Goal: Information Seeking & Learning: Learn about a topic

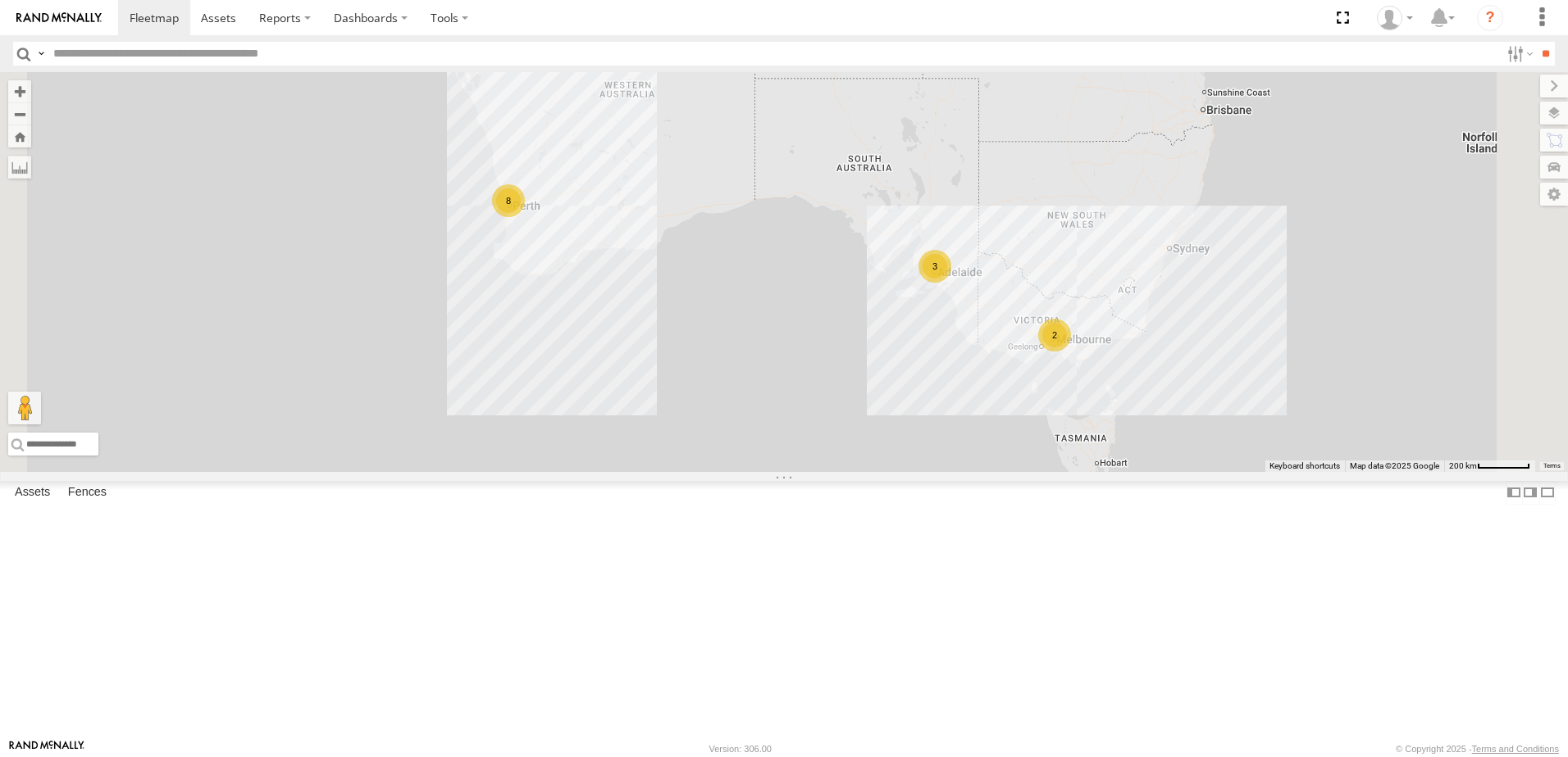
click at [0, 0] on div "Edmund Tech IOV698 All Assets" at bounding box center [0, 0] width 0 height 0
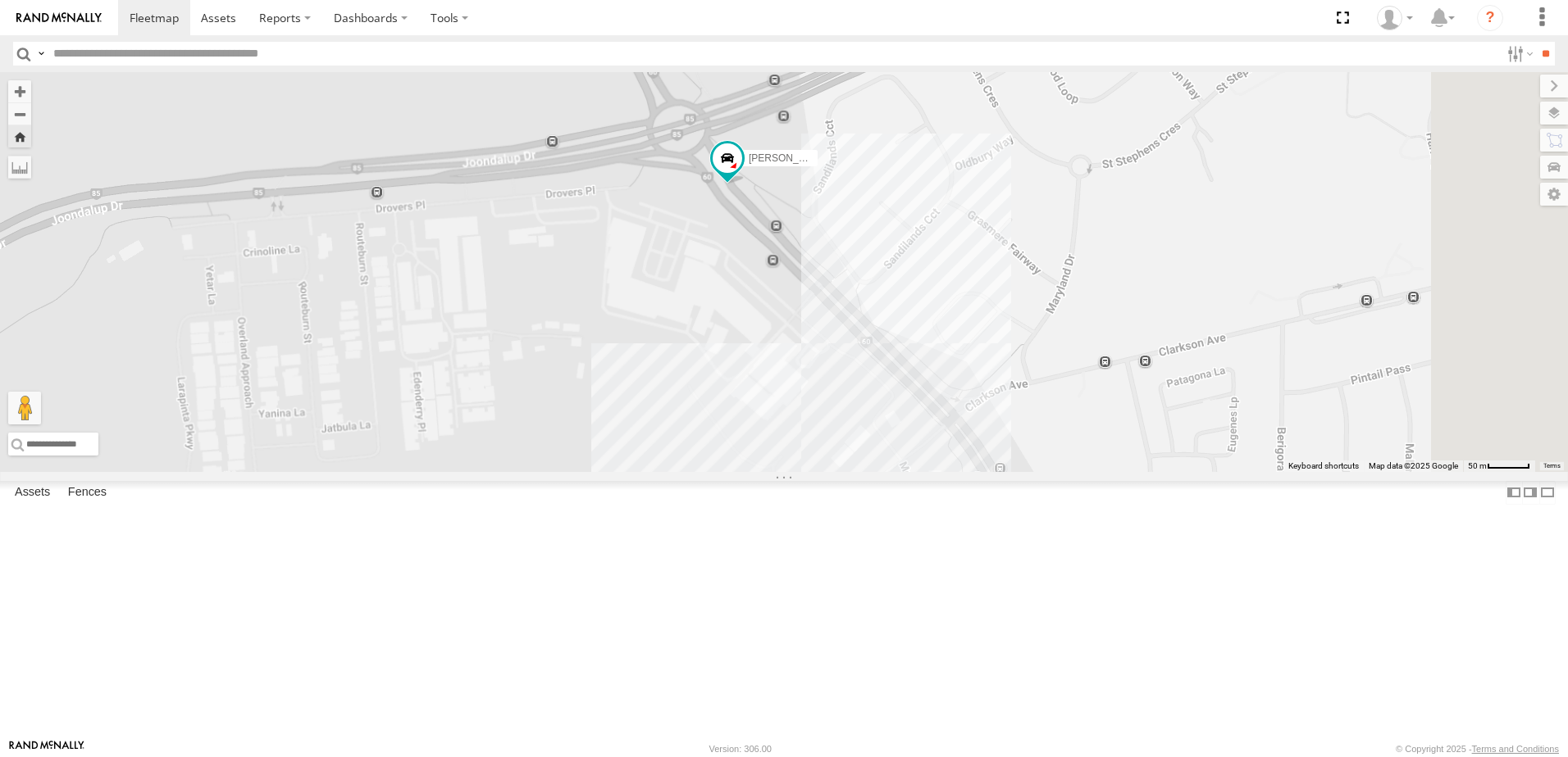
drag, startPoint x: 993, startPoint y: 544, endPoint x: 927, endPoint y: 401, distance: 157.5
click at [927, 401] on div "Edmund Tech IOV698" at bounding box center [784, 272] width 1568 height 400
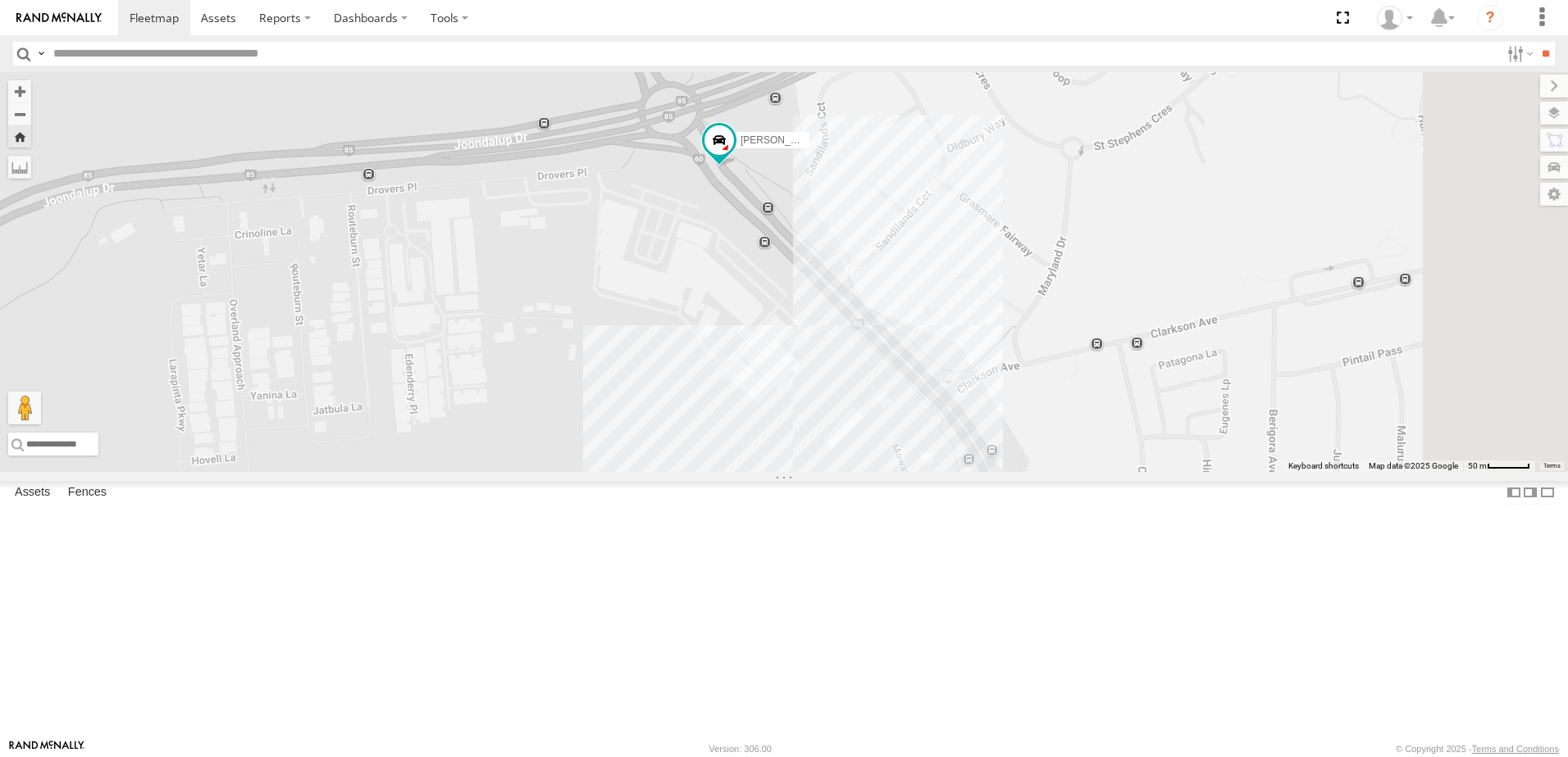
click at [1021, 472] on div "Edmund Tech IOV698" at bounding box center [784, 272] width 1568 height 400
click at [799, 472] on div "Edmund Tech IOV698 Wanneroo Revo 0" at bounding box center [784, 272] width 1568 height 400
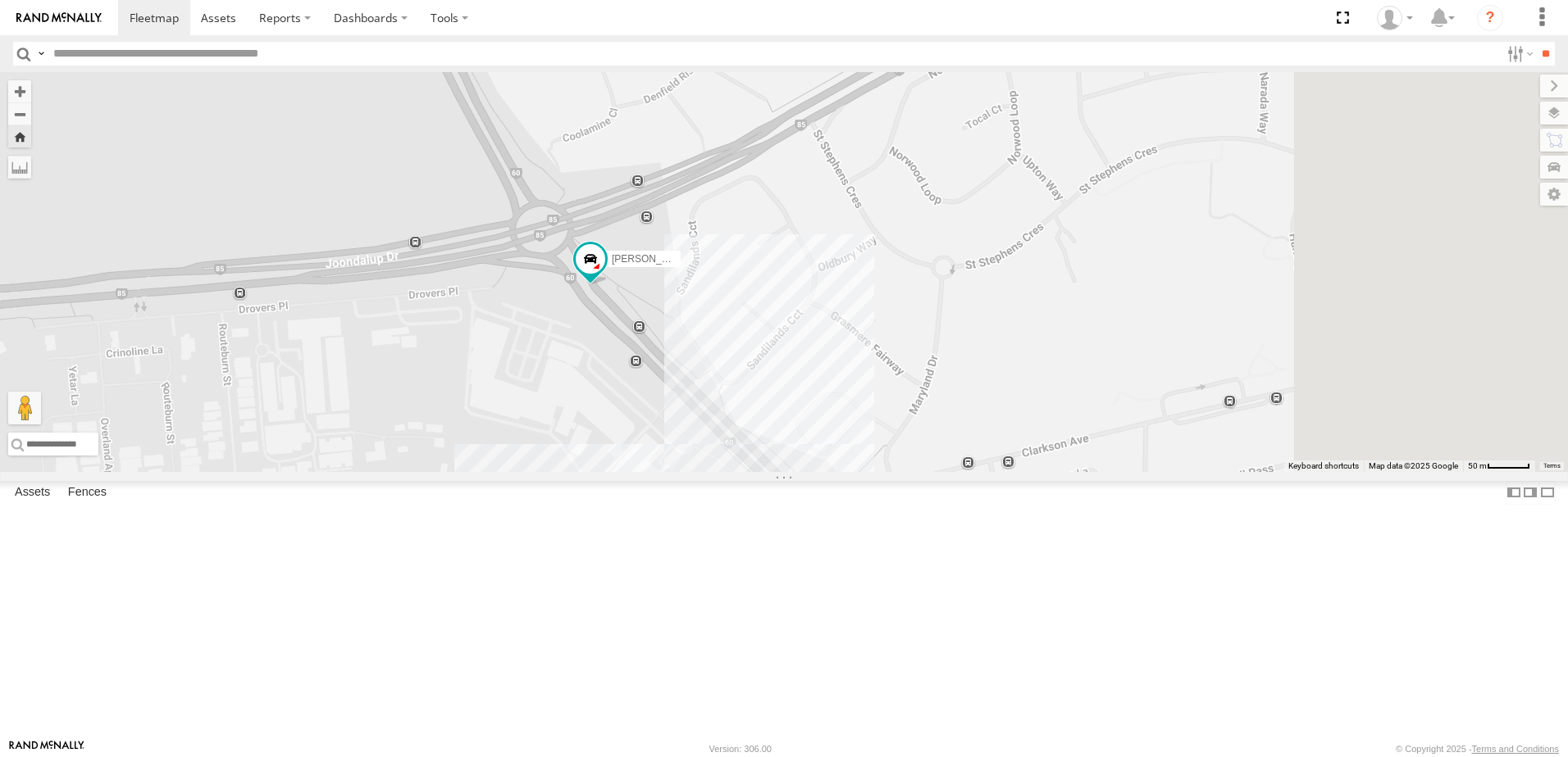
drag, startPoint x: 820, startPoint y: 410, endPoint x: 722, endPoint y: 477, distance: 118.7
click at [686, 472] on div "Edmund Tech IOV698" at bounding box center [784, 272] width 1568 height 400
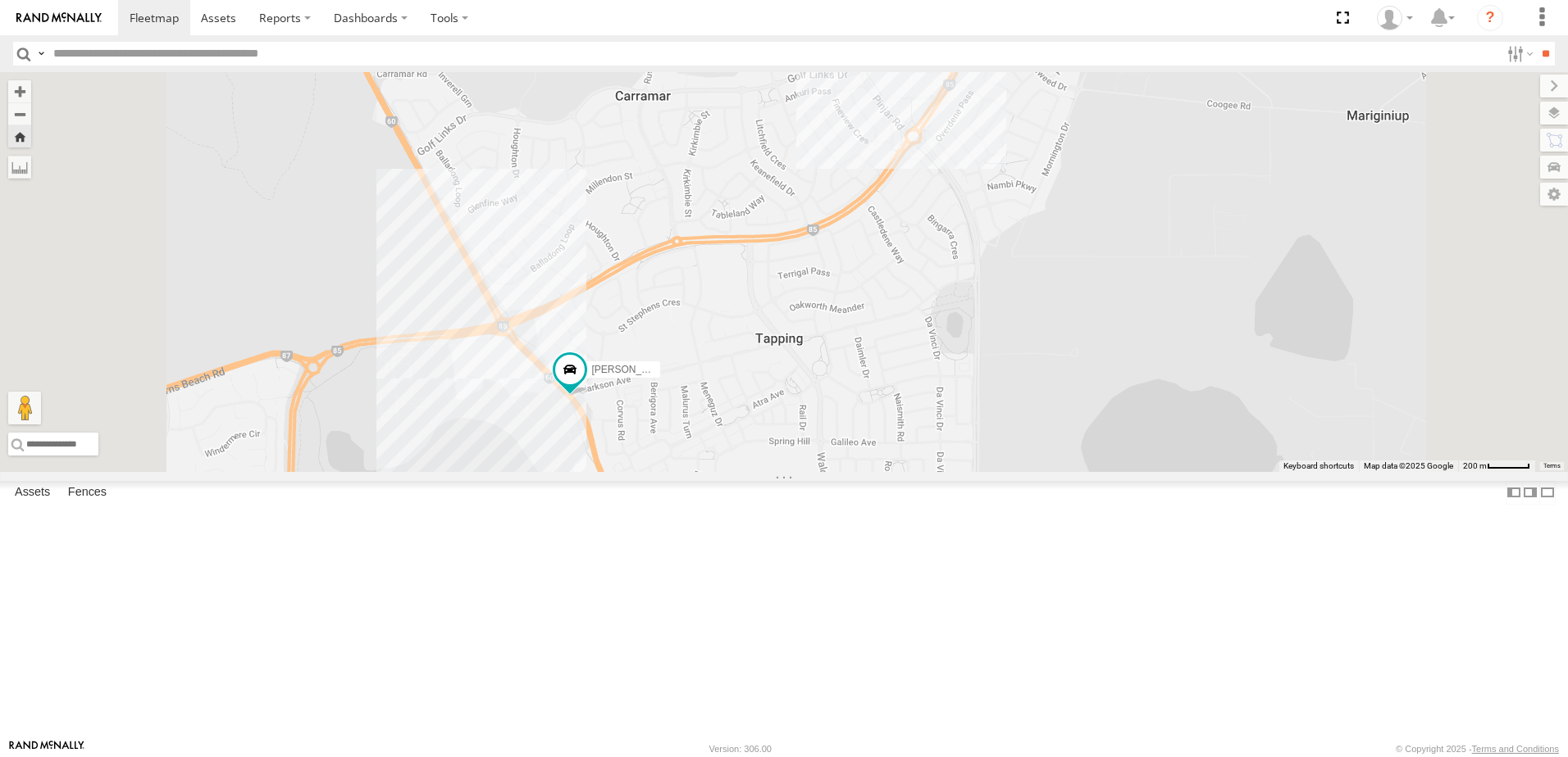
click at [1070, 164] on div "[PERSON_NAME] Tech IOV698" at bounding box center [784, 272] width 1568 height 400
click at [735, 396] on div "Edmund Tech IOV698 Banksia Grove Revo 0" at bounding box center [784, 272] width 1568 height 400
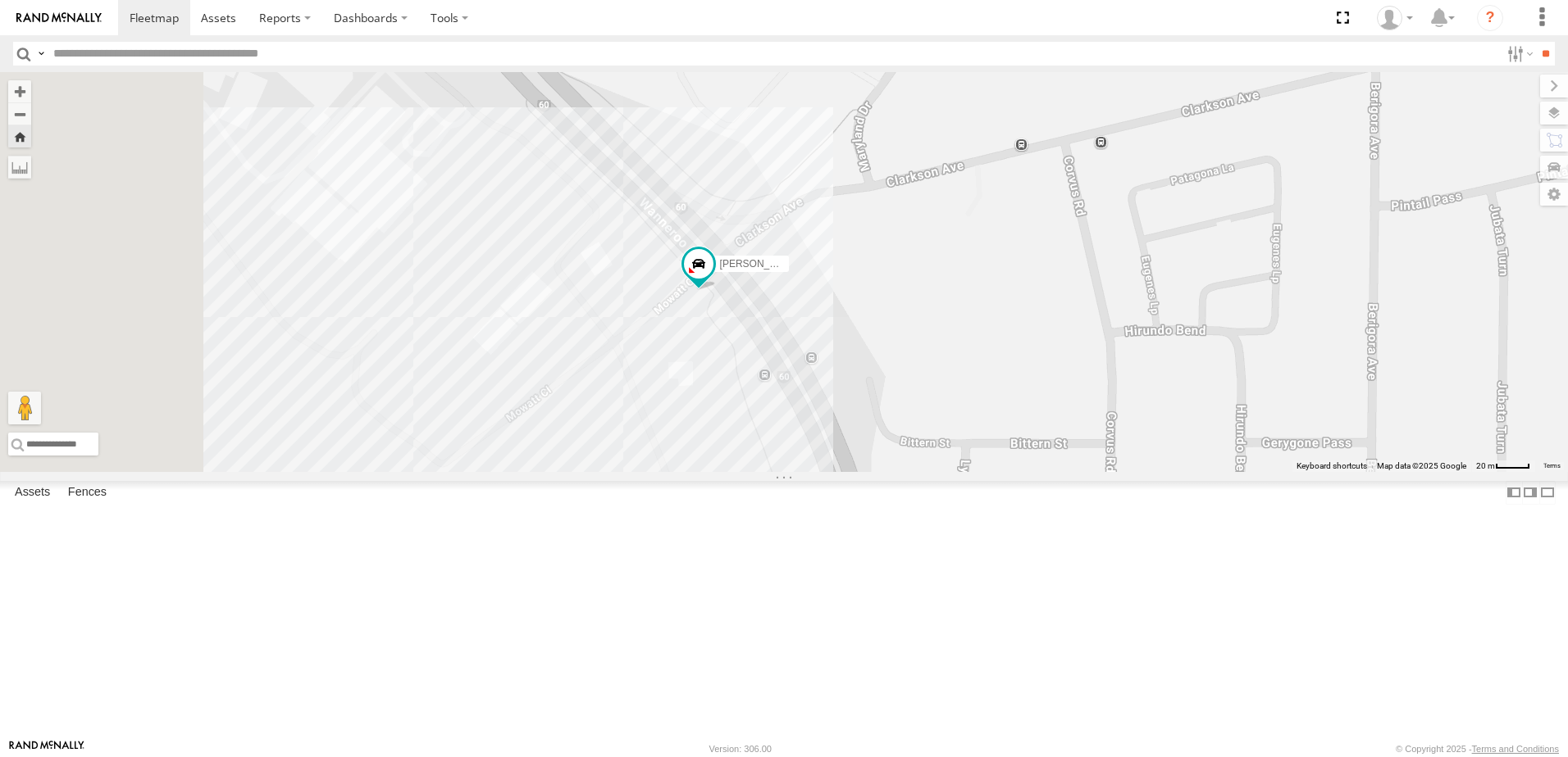
drag, startPoint x: 708, startPoint y: 510, endPoint x: 894, endPoint y: 491, distance: 187.0
click at [892, 472] on div "[PERSON_NAME] Tech IOV698" at bounding box center [784, 272] width 1568 height 400
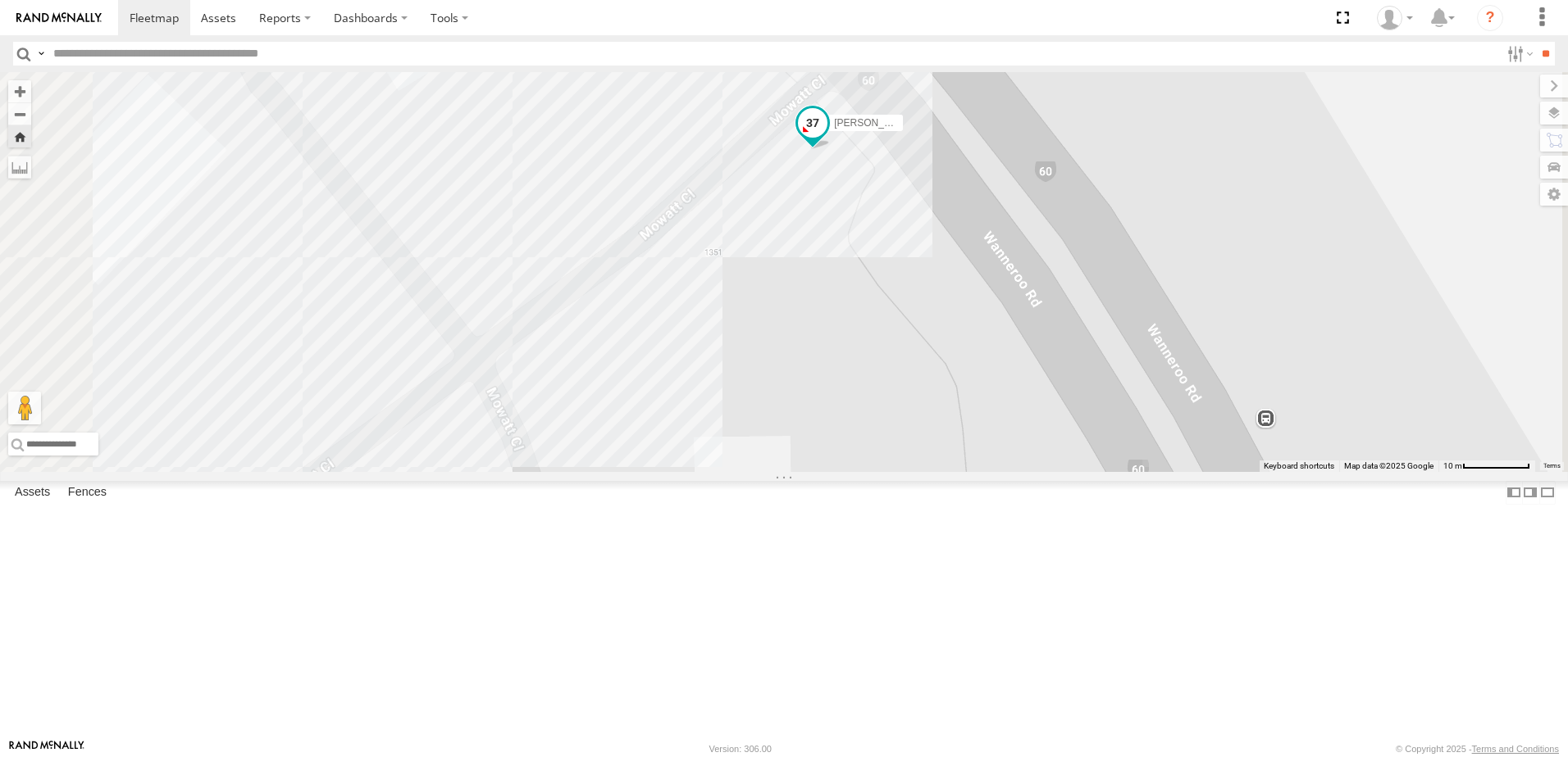
click at [827, 138] on span at bounding box center [812, 123] width 29 height 29
click at [986, 359] on div "Edmund Tech IOV698 Edmund Tech IOV698 -31.71984 , 115.78403 South West 37 11:32…" at bounding box center [784, 272] width 1568 height 400
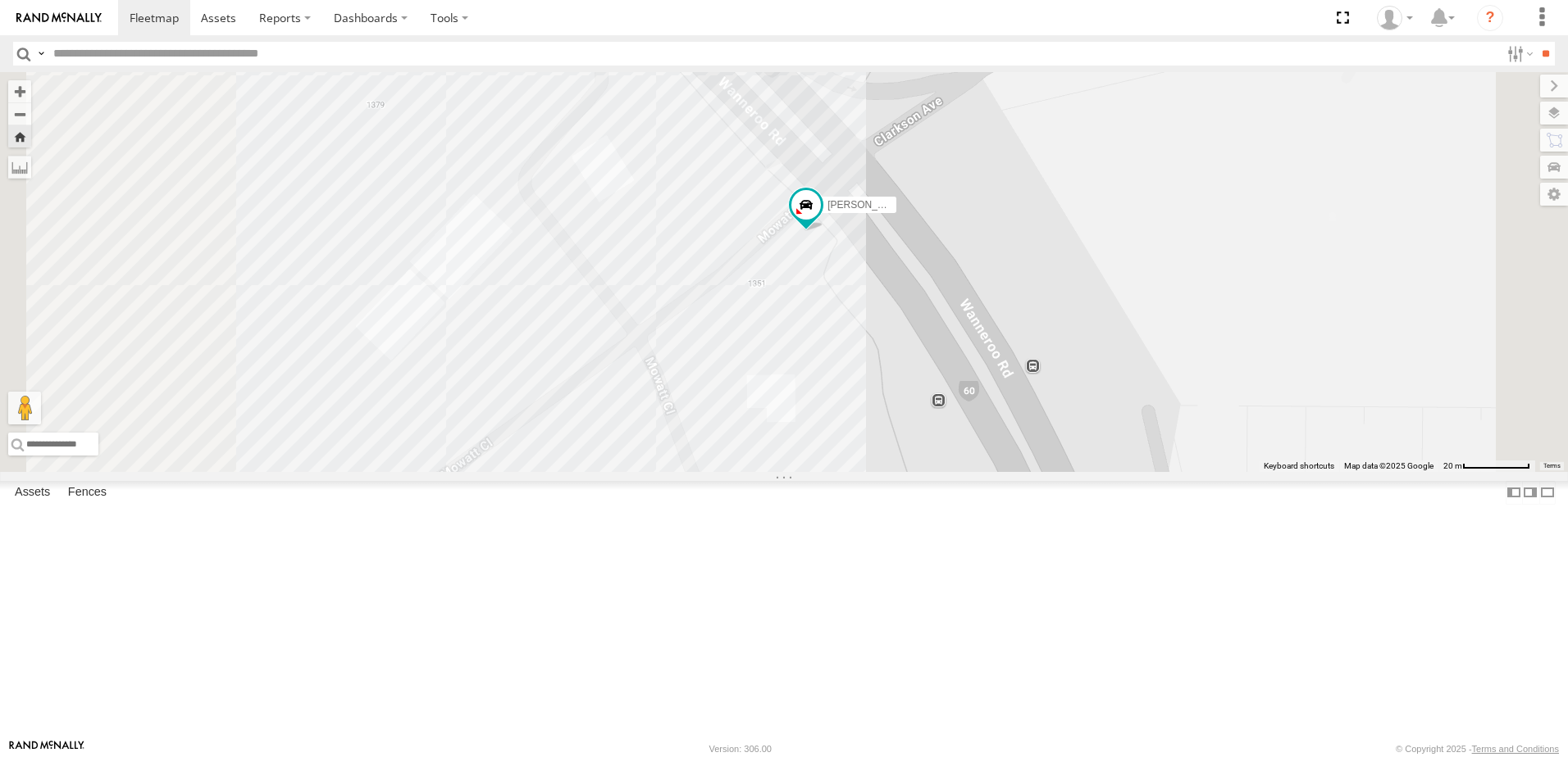
drag, startPoint x: 908, startPoint y: 460, endPoint x: 986, endPoint y: 489, distance: 83.2
click at [989, 472] on div "[PERSON_NAME] Tech IOV698" at bounding box center [784, 272] width 1568 height 400
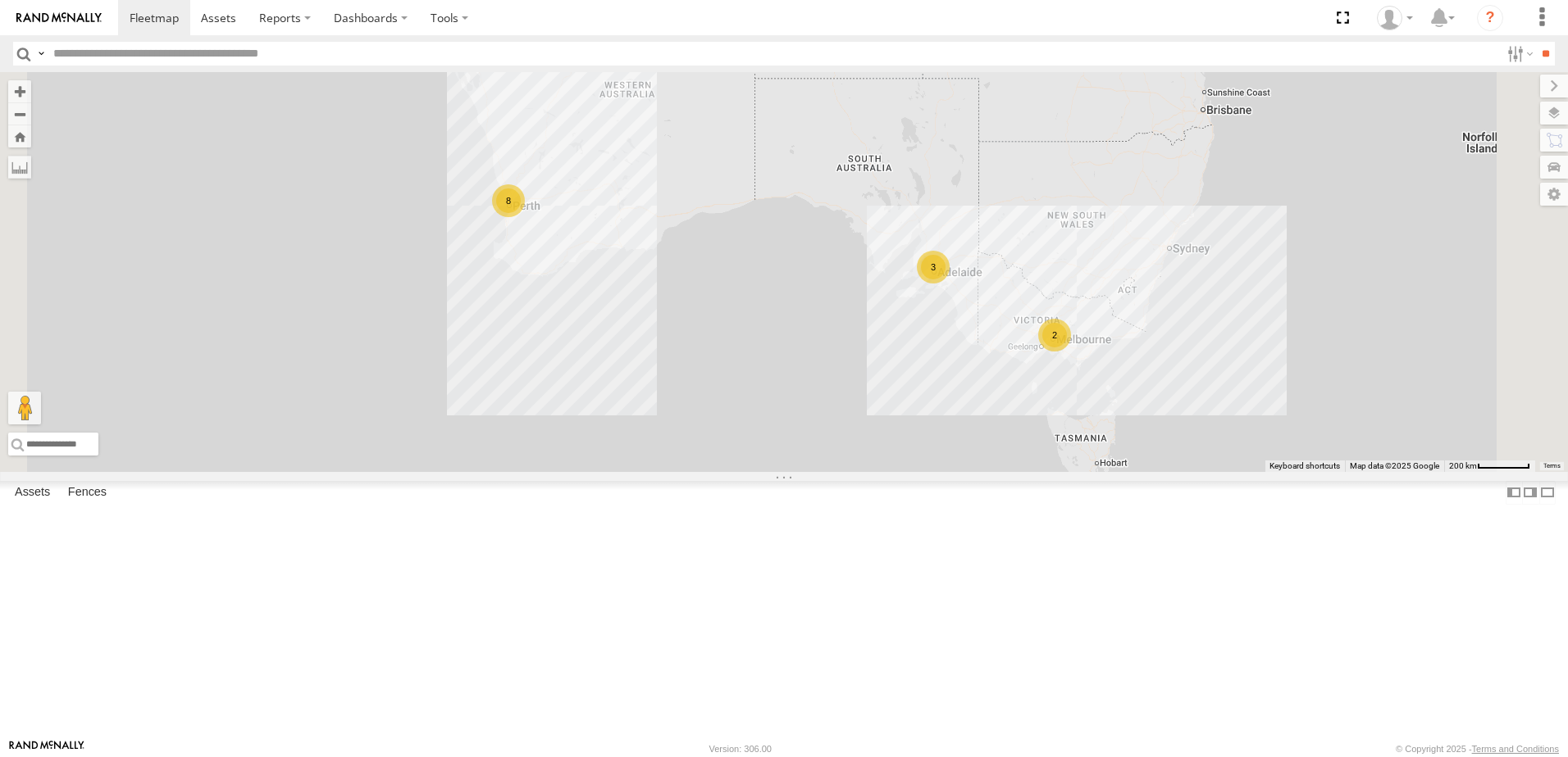
click at [0, 0] on div "Edmund Tech IOV698" at bounding box center [0, 0] width 0 height 0
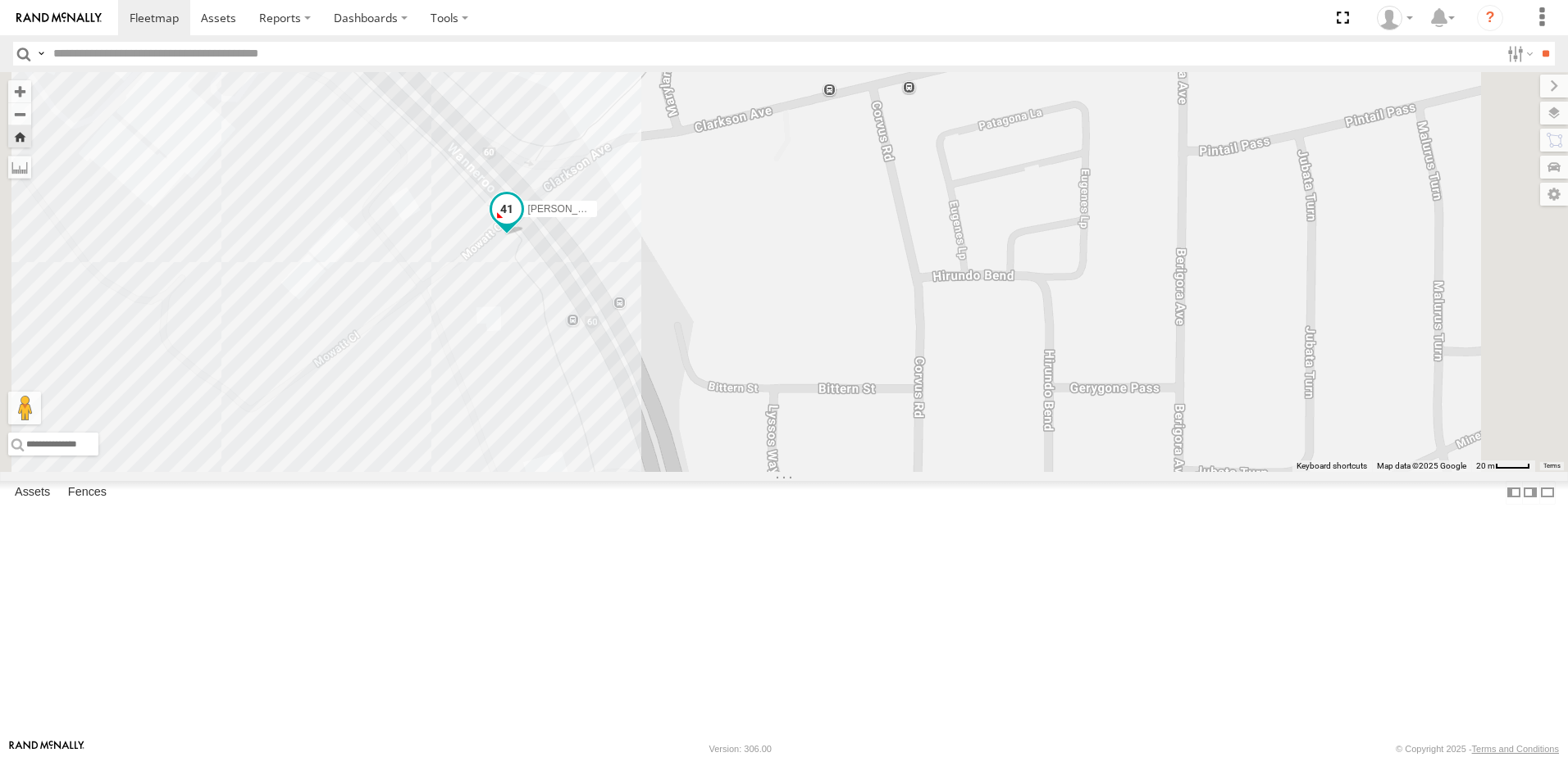
click at [522, 224] on span at bounding box center [506, 208] width 29 height 29
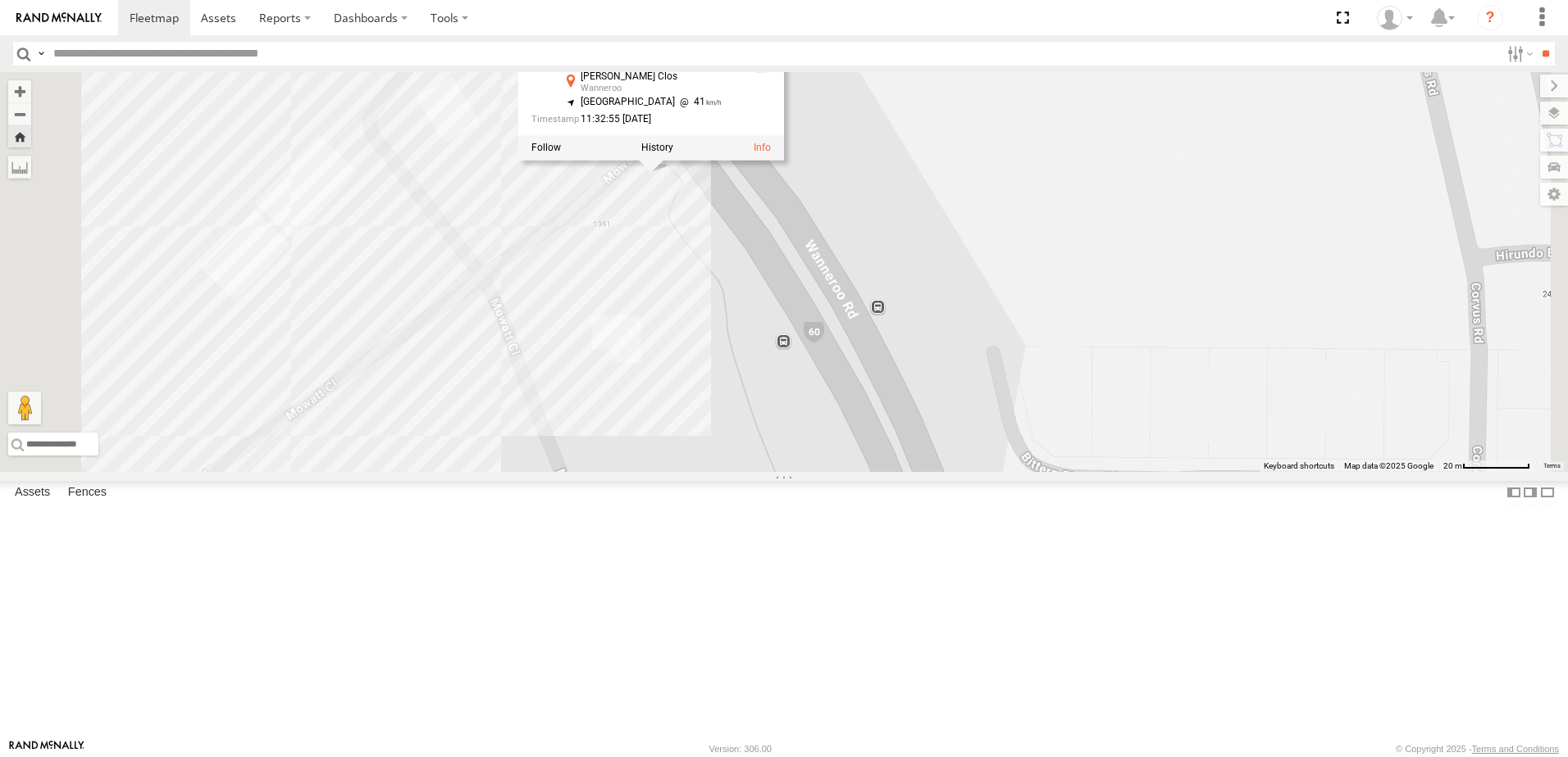
click at [847, 416] on div "Edmund Tech IOV698 Edmund Tech IOV698 All Assets Mowatt Clos Wanneroo -31.71984…" at bounding box center [784, 272] width 1568 height 400
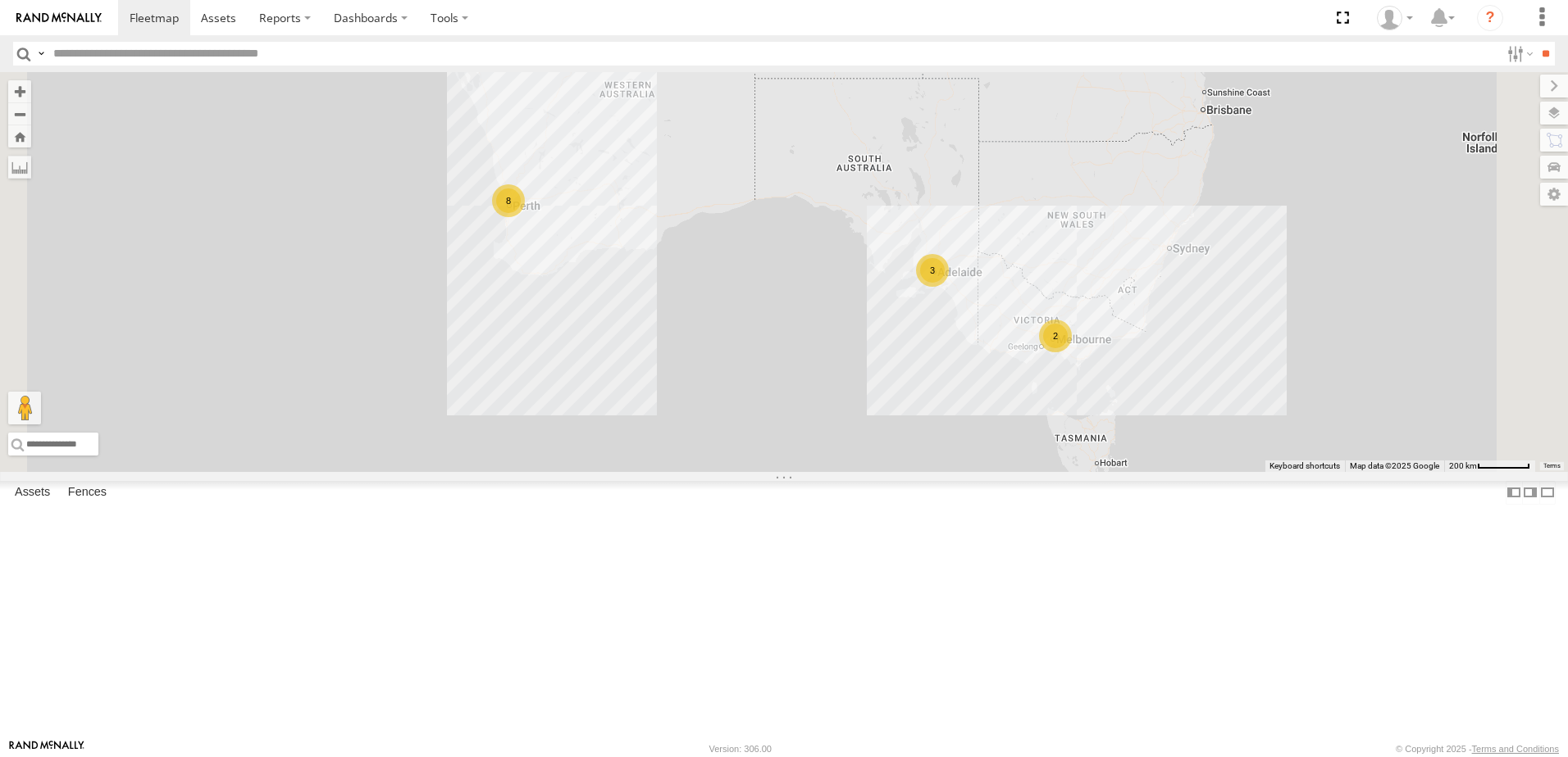
click at [0, 0] on div "All Assets" at bounding box center [0, 0] width 0 height 0
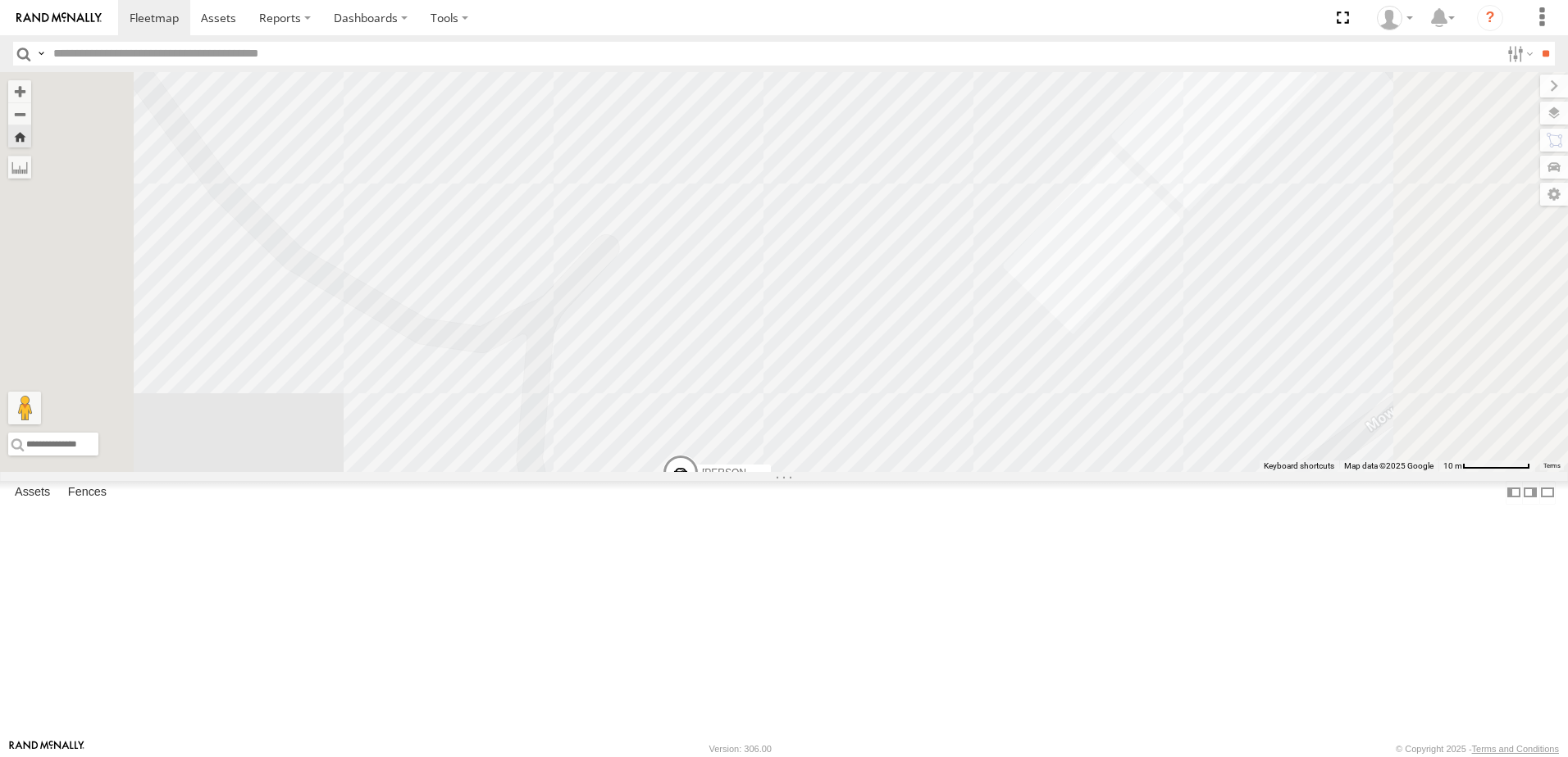
click at [699, 500] on span at bounding box center [680, 478] width 36 height 44
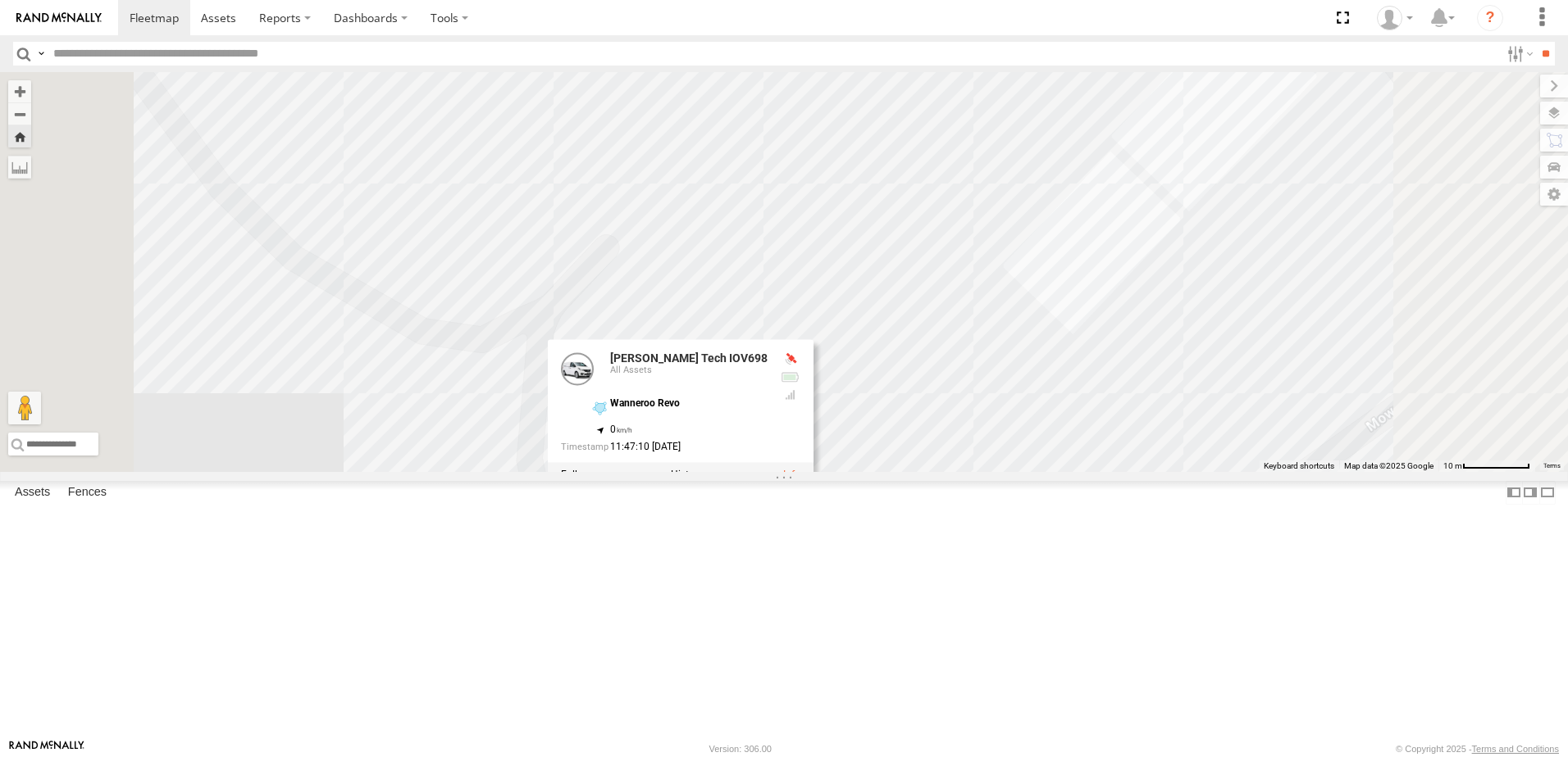
click at [884, 343] on div "Edmund Tech IOV698 Edmund Tech IOV698 All Assets Wanneroo Revo -31.72043 , 115.…" at bounding box center [784, 272] width 1568 height 400
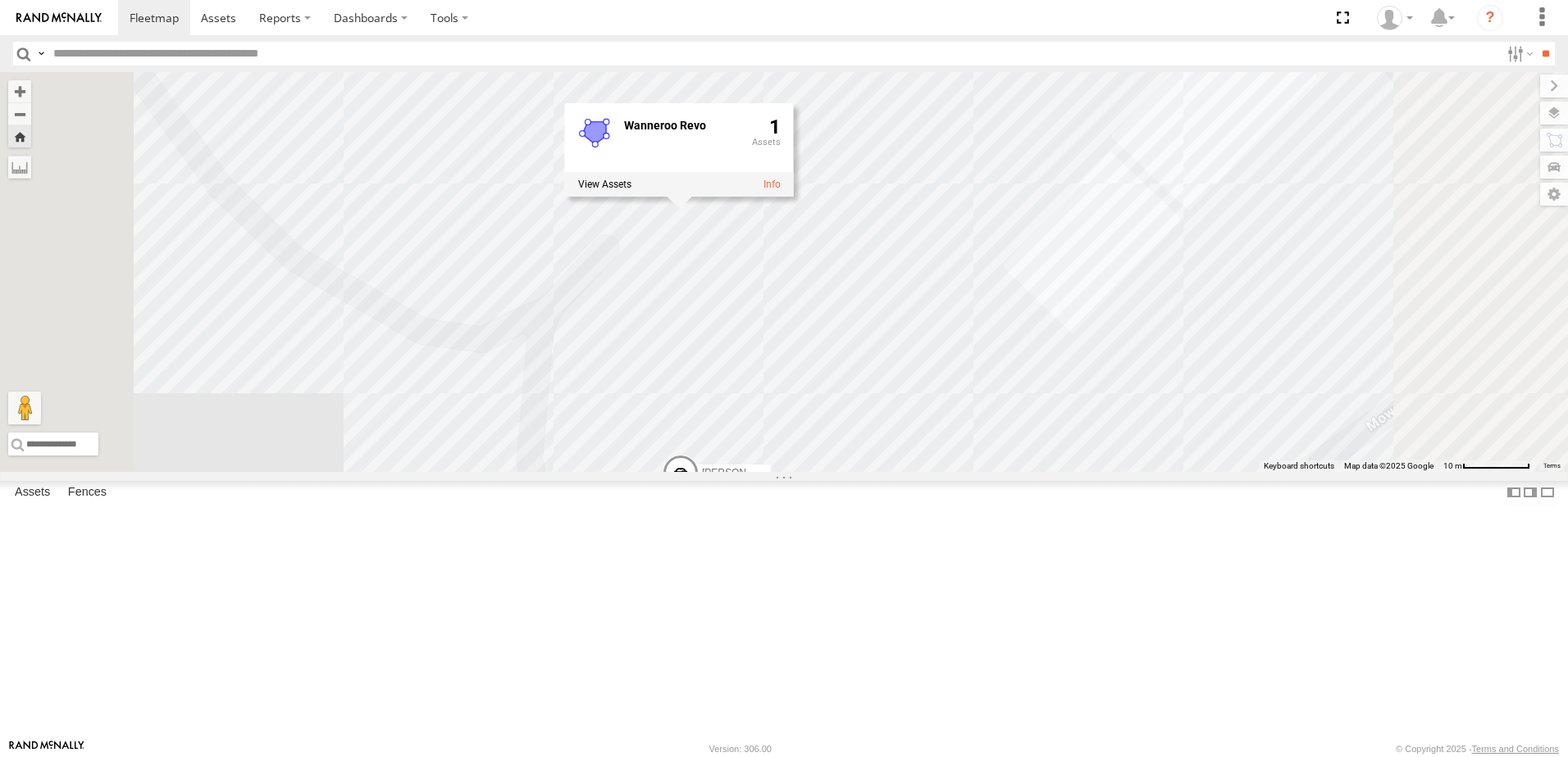
click at [699, 500] on span at bounding box center [680, 478] width 36 height 44
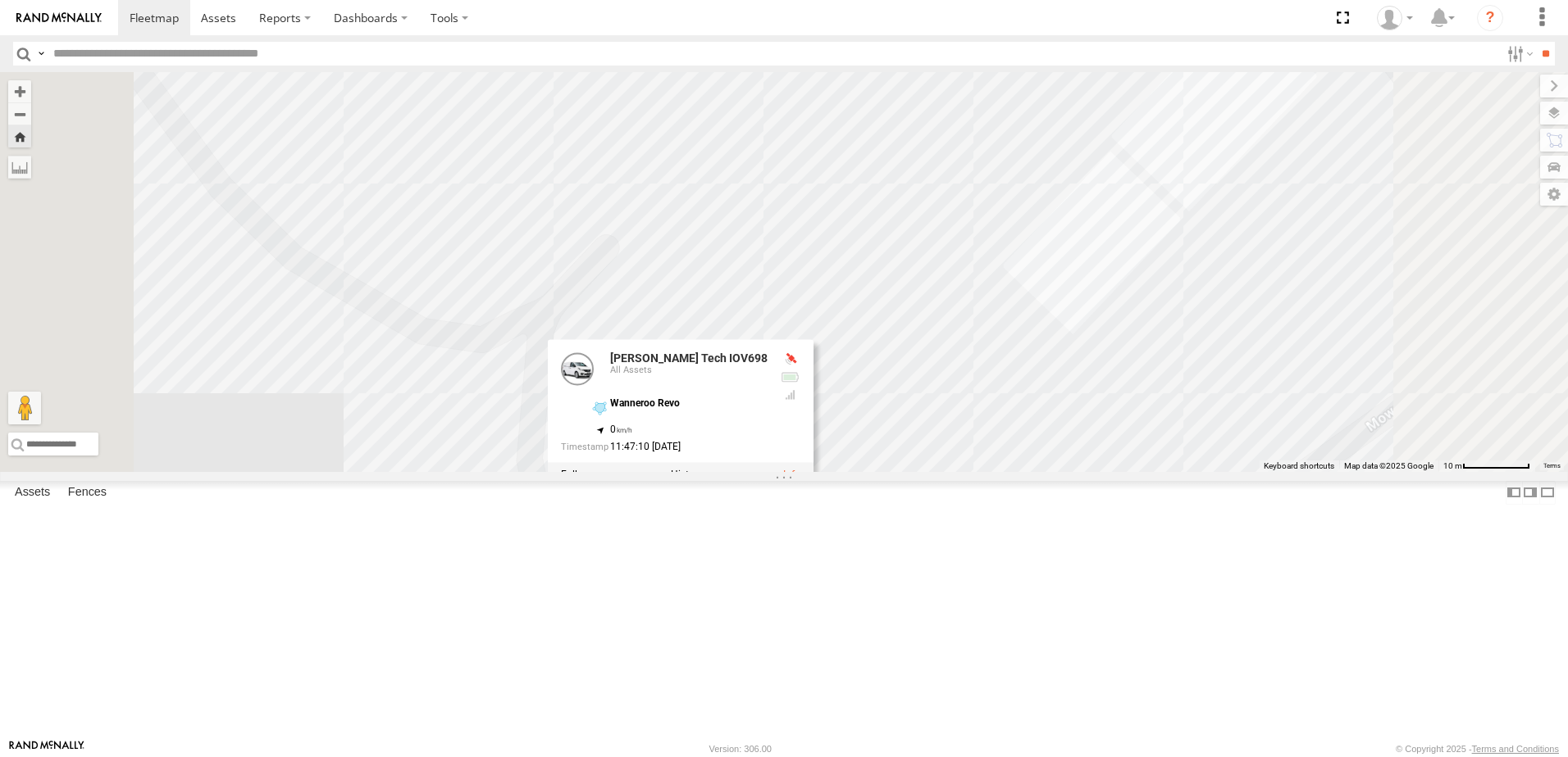
click at [800, 481] on link at bounding box center [791, 475] width 17 height 12
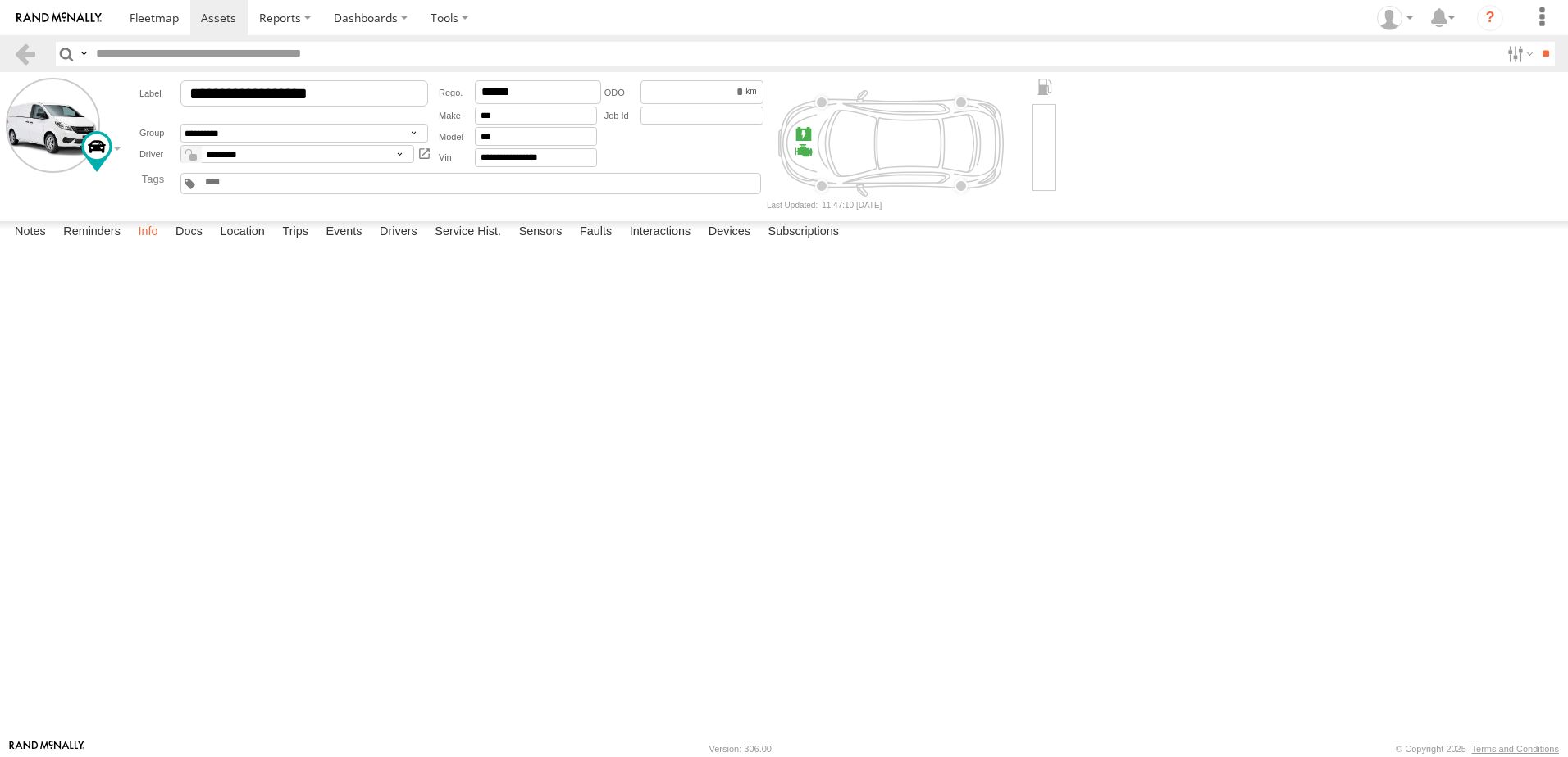
click at [155, 244] on label "Info" at bounding box center [147, 233] width 36 height 23
click at [299, 244] on label "Trips" at bounding box center [295, 233] width 43 height 23
click at [0, 0] on div "[STREET_ADDRESS][DEMOGRAPHIC_DATA]" at bounding box center [0, 0] width 0 height 0
drag, startPoint x: 803, startPoint y: 402, endPoint x: 750, endPoint y: 460, distance: 78.6
click at [0, 0] on div at bounding box center [0, 0] width 0 height 0
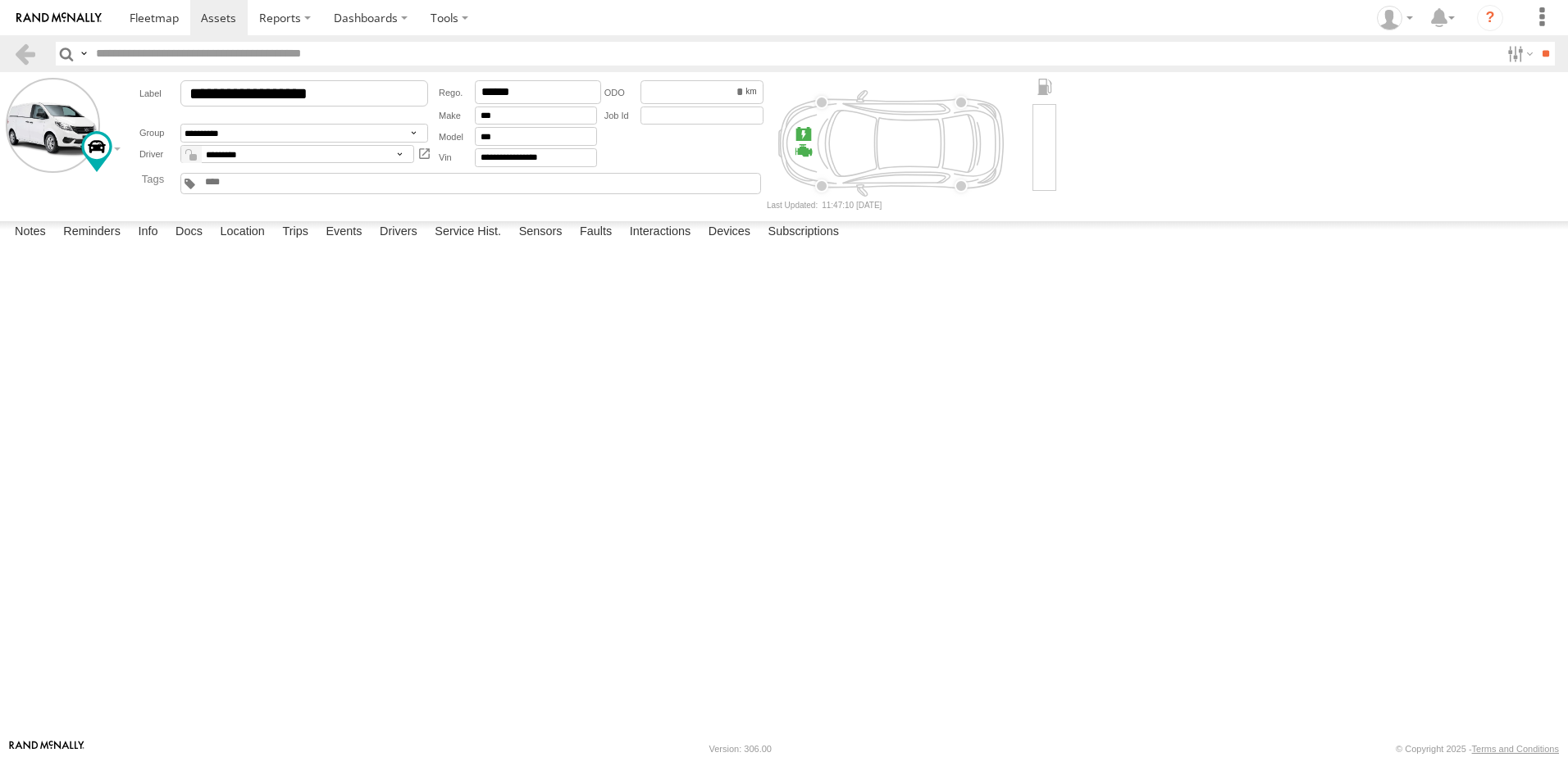
click at [0, 0] on img at bounding box center [0, 0] width 0 height 0
click at [0, 0] on label "×" at bounding box center [0, 0] width 0 height 0
drag, startPoint x: 433, startPoint y: 339, endPoint x: 335, endPoint y: 337, distance: 98.0
click at [0, 0] on label "9 Sundew Rise Joondalup,WA -31.75927 115.77266" at bounding box center [0, 0] width 0 height 0
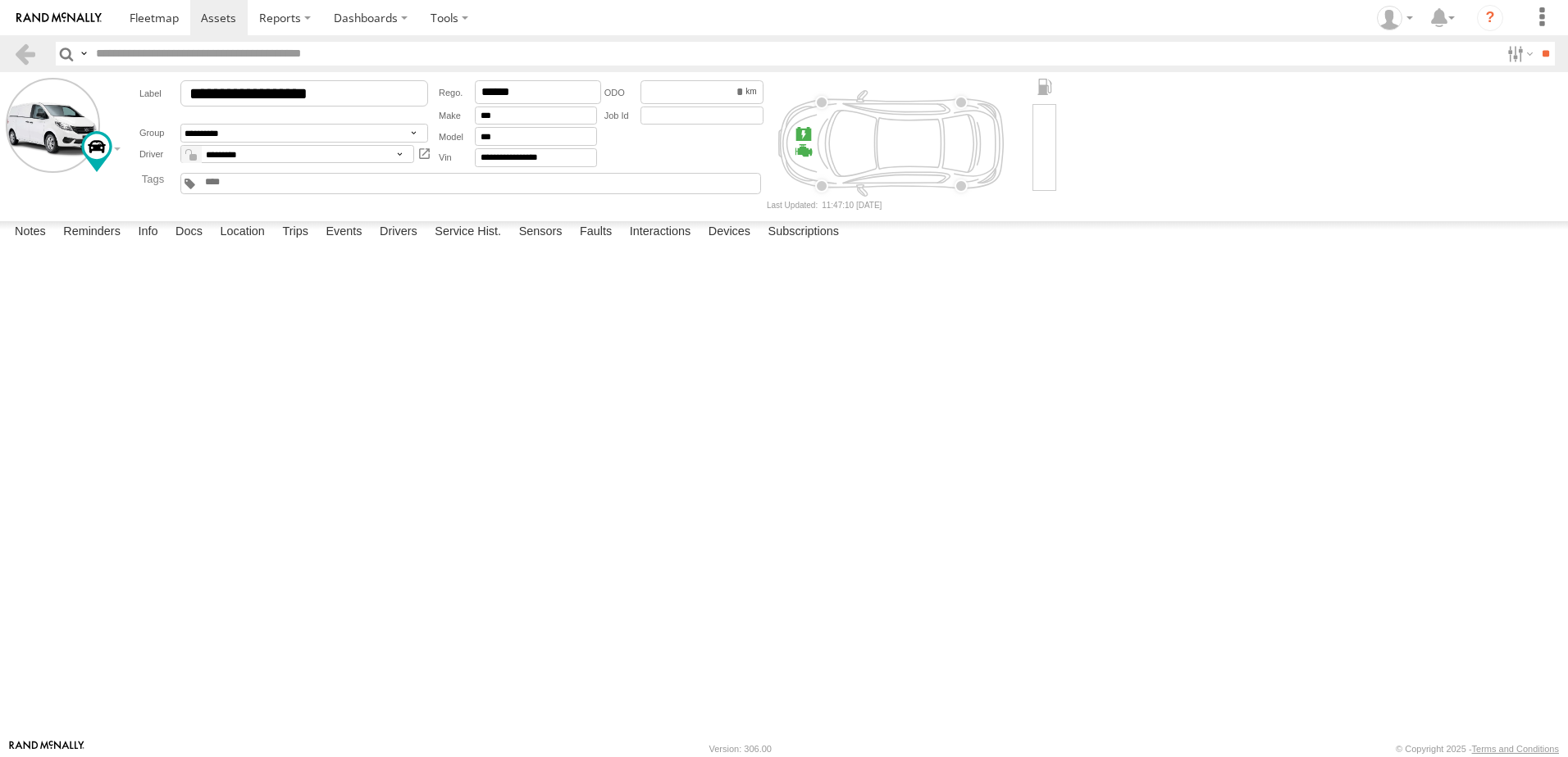
drag, startPoint x: 335, startPoint y: 337, endPoint x: 352, endPoint y: 336, distance: 17.0
copy div "9 Sundew Rise"
click at [146, 18] on span at bounding box center [154, 18] width 50 height 16
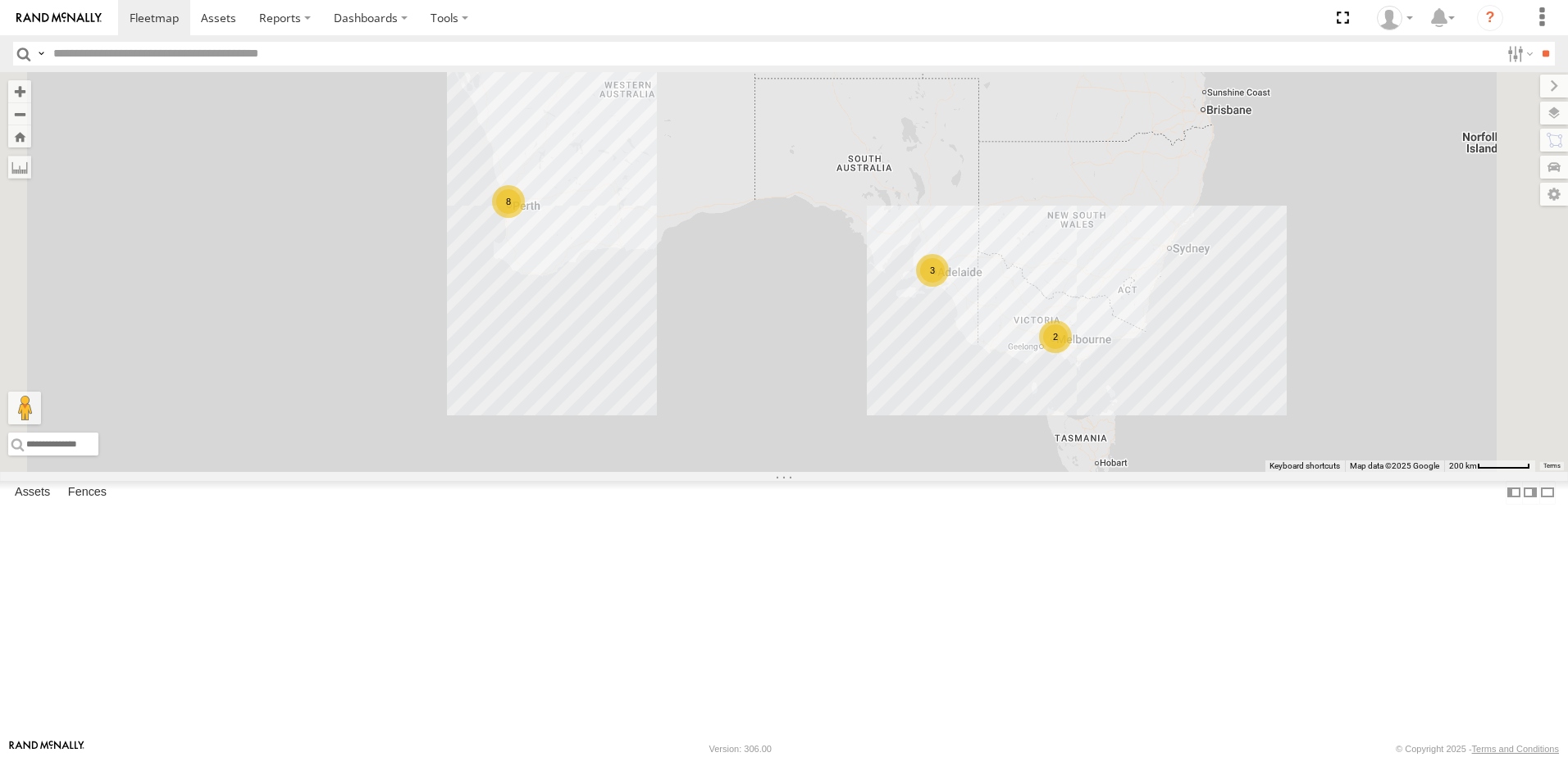
click at [0, 0] on div "[PERSON_NAME] Tech IOV698" at bounding box center [0, 0] width 0 height 0
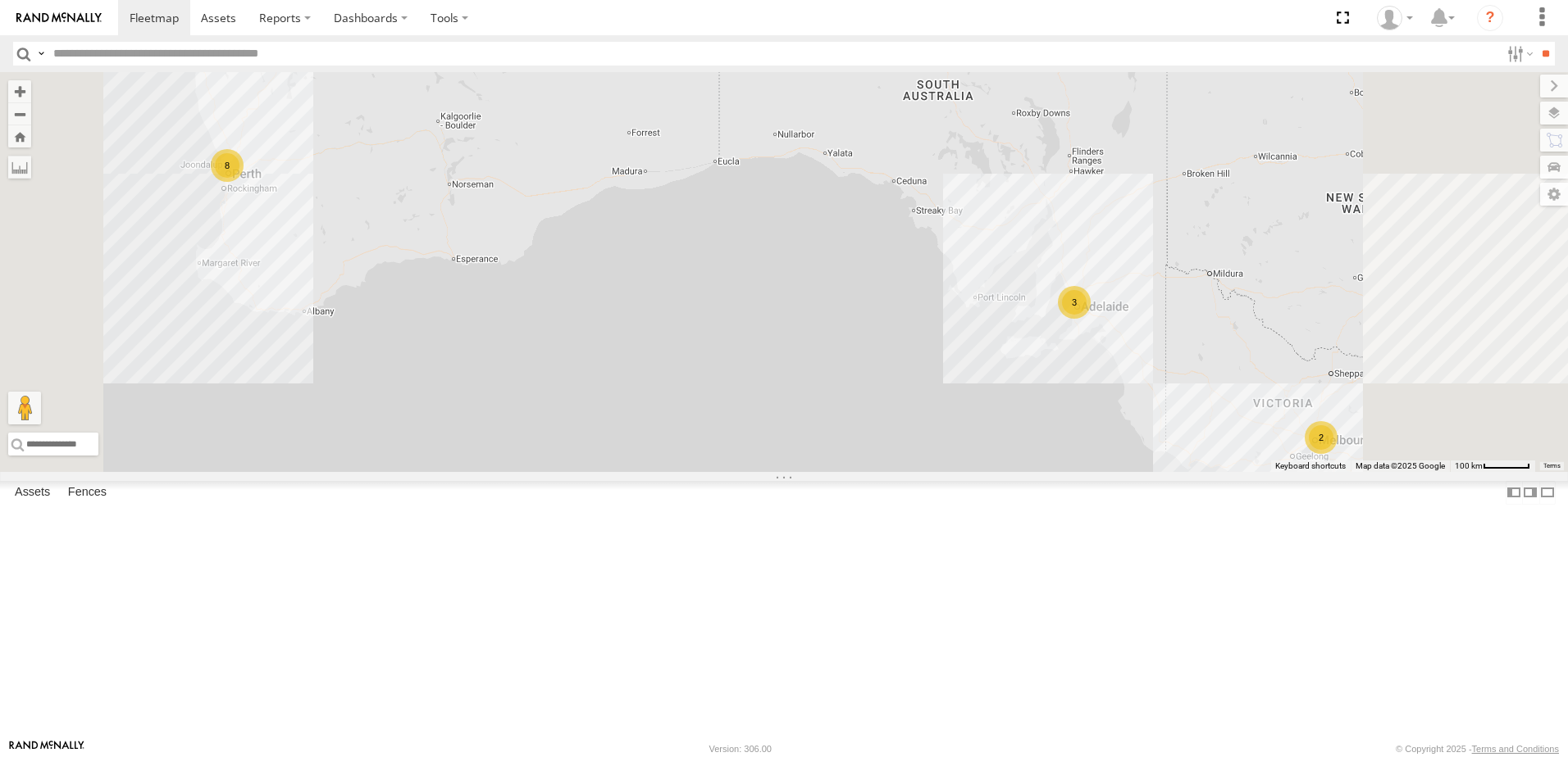
drag, startPoint x: 569, startPoint y: 262, endPoint x: 776, endPoint y: 243, distance: 207.9
click at [776, 243] on div "3 2 8" at bounding box center [784, 272] width 1568 height 400
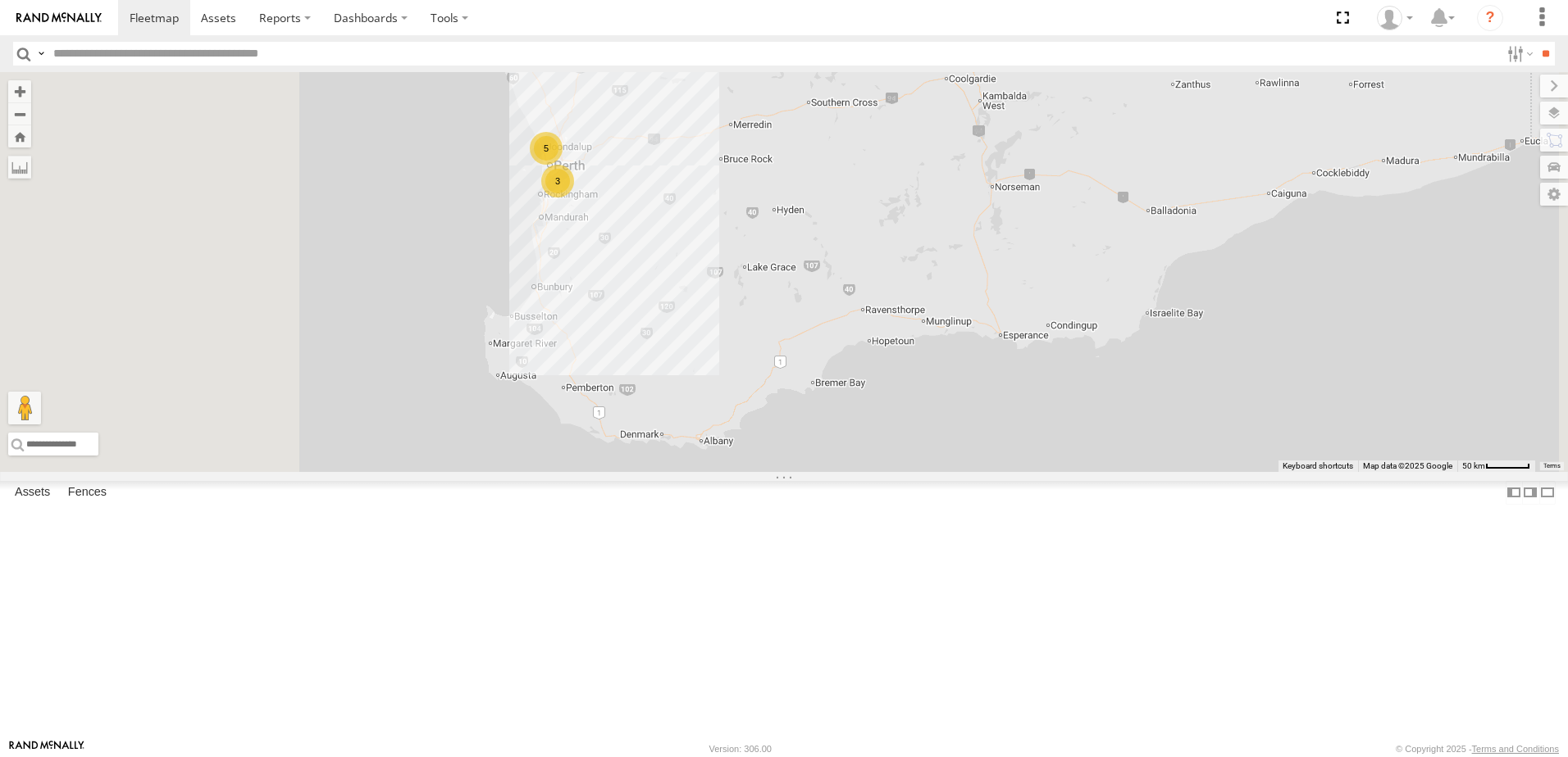
drag, startPoint x: 685, startPoint y: 281, endPoint x: 840, endPoint y: 273, distance: 155.2
click at [840, 273] on div "5 3" at bounding box center [784, 272] width 1568 height 400
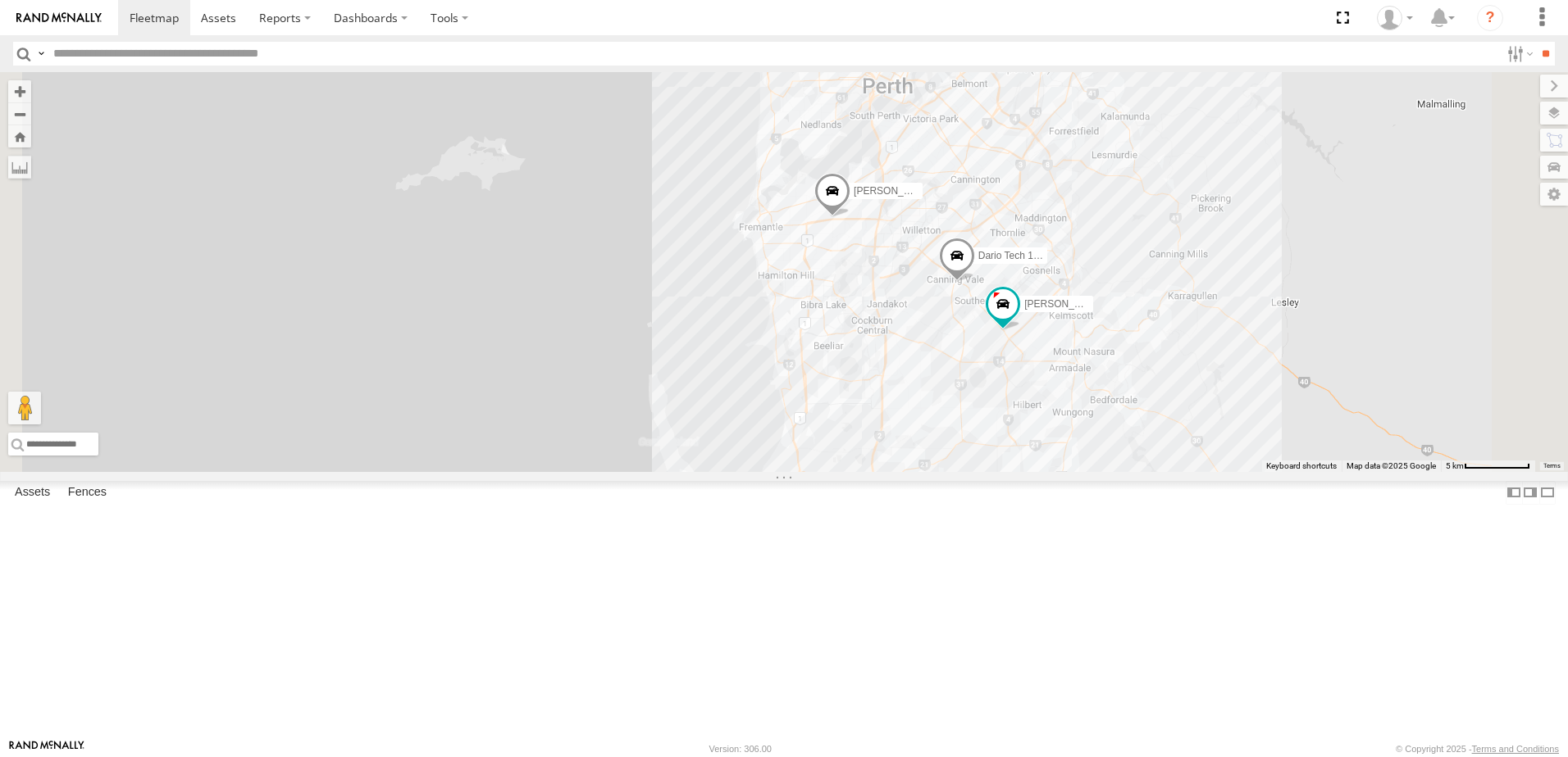
drag, startPoint x: 964, startPoint y: 197, endPoint x: 864, endPoint y: 336, distance: 171.2
click at [864, 336] on div "Edmund Tech IOV698 Abdul (new)Tech 1IJX358 Vending Van 1ILG 620 Monique Vendi 1…" at bounding box center [784, 272] width 1568 height 400
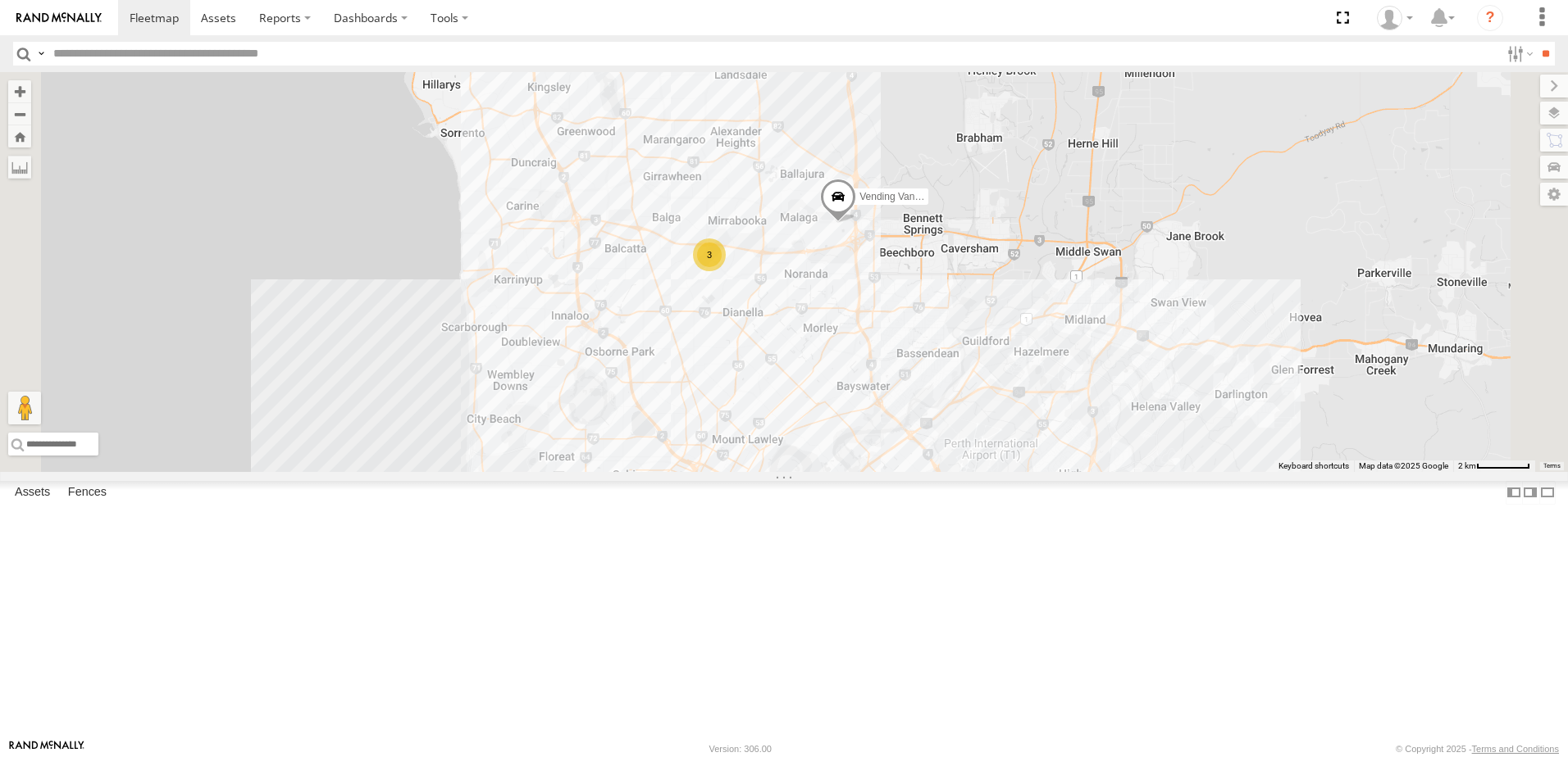
drag, startPoint x: 885, startPoint y: 234, endPoint x: 811, endPoint y: 402, distance: 183.6
click at [811, 402] on div "Edmund Tech IOV698 Abdul (new)Tech 1IJX358 Vending Van 1ILG 620 Monique Vendi 1…" at bounding box center [784, 272] width 1568 height 400
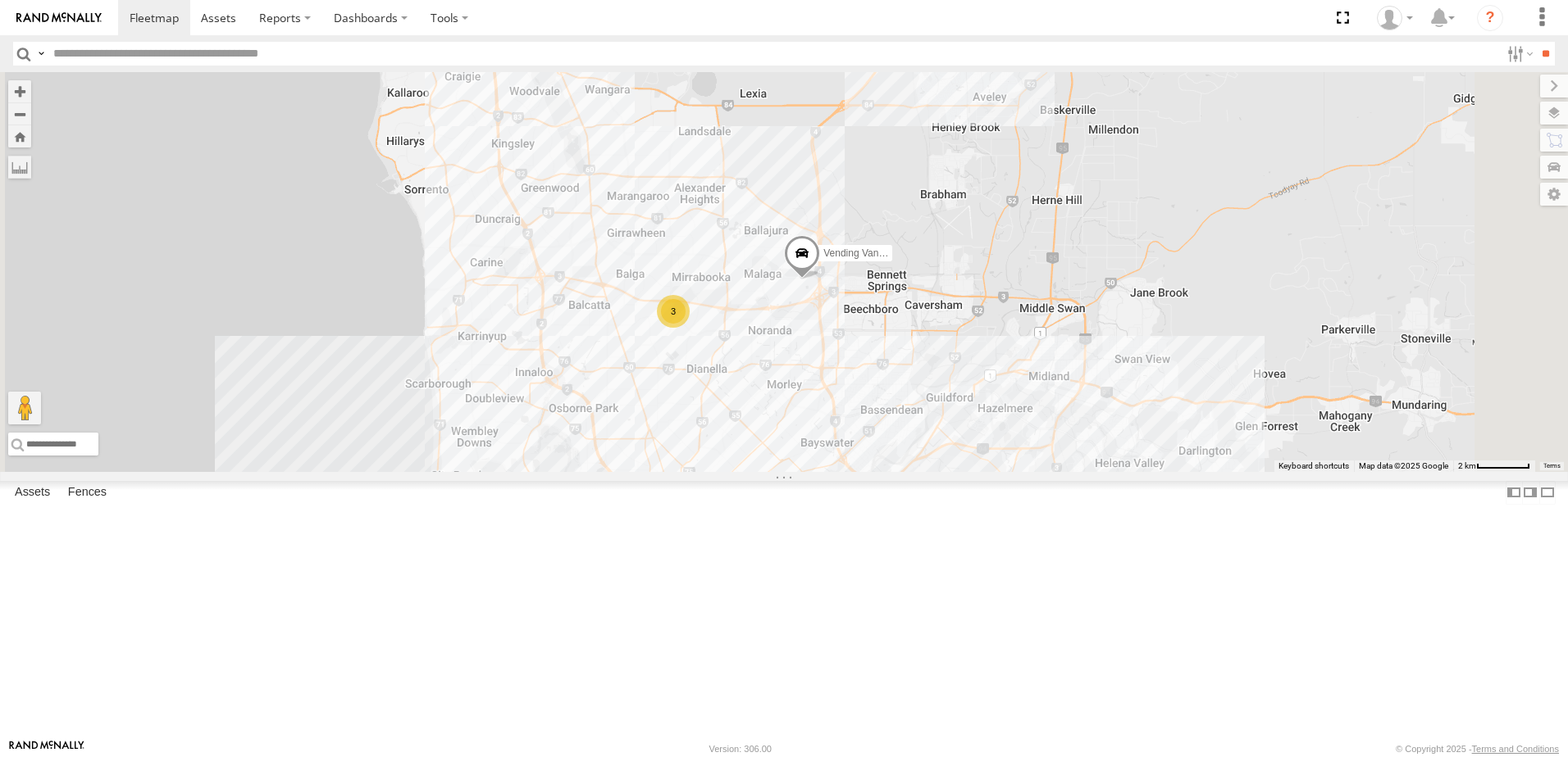
drag, startPoint x: 872, startPoint y: 272, endPoint x: 834, endPoint y: 331, distance: 70.2
click at [834, 331] on div "Edmund Tech IOV698 Abdul (new)Tech 1IJX358 Vending Van 1ILG 620 Monique Vendi 1…" at bounding box center [784, 272] width 1568 height 400
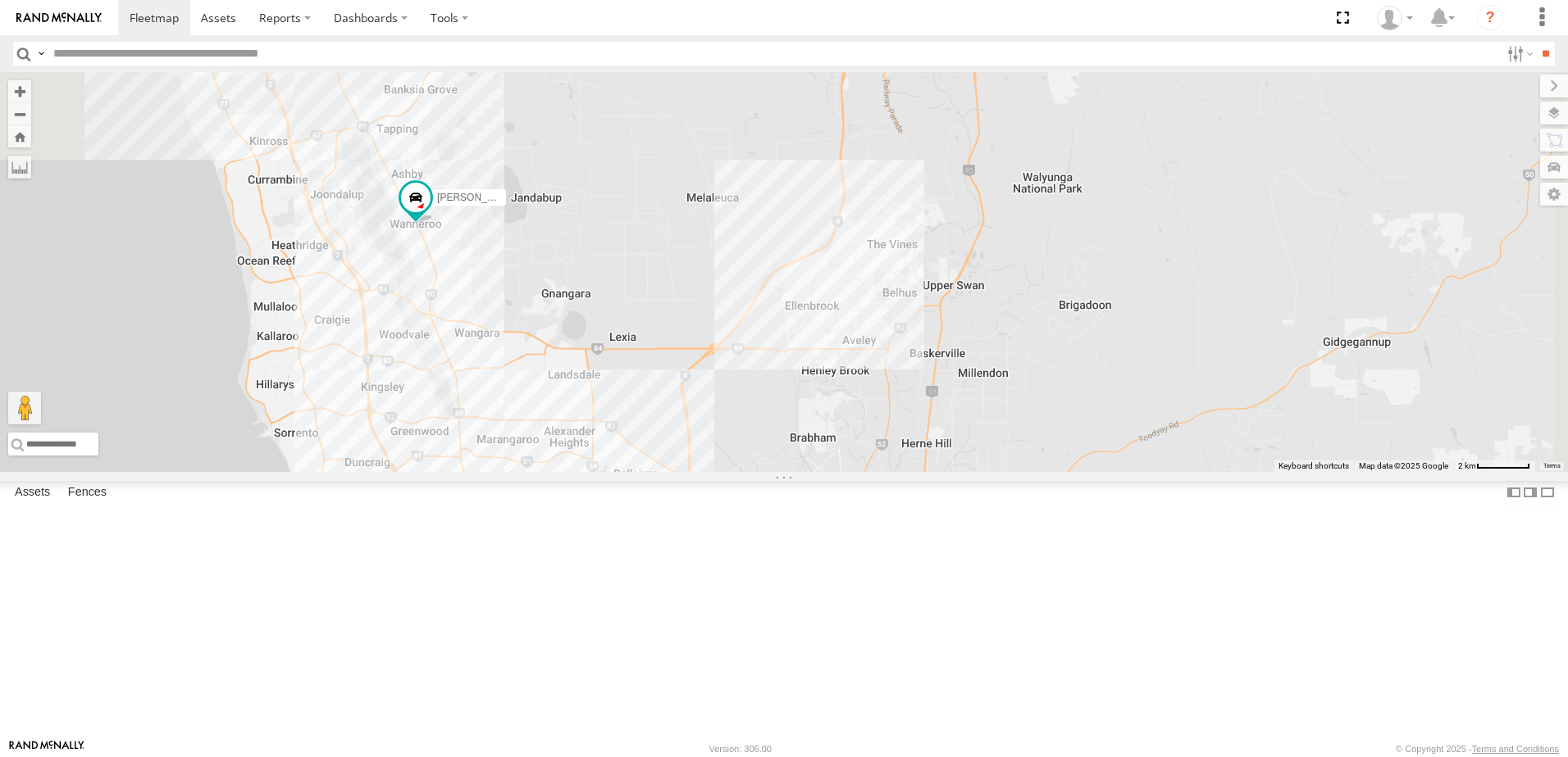
drag, startPoint x: 1012, startPoint y: 201, endPoint x: 887, endPoint y: 439, distance: 268.8
click at [887, 439] on div "Edmund Tech IOV698 Abdul (new)Tech 1IJX358 Vending Van 1ILG 620 Monique Vendi 1…" at bounding box center [784, 272] width 1568 height 400
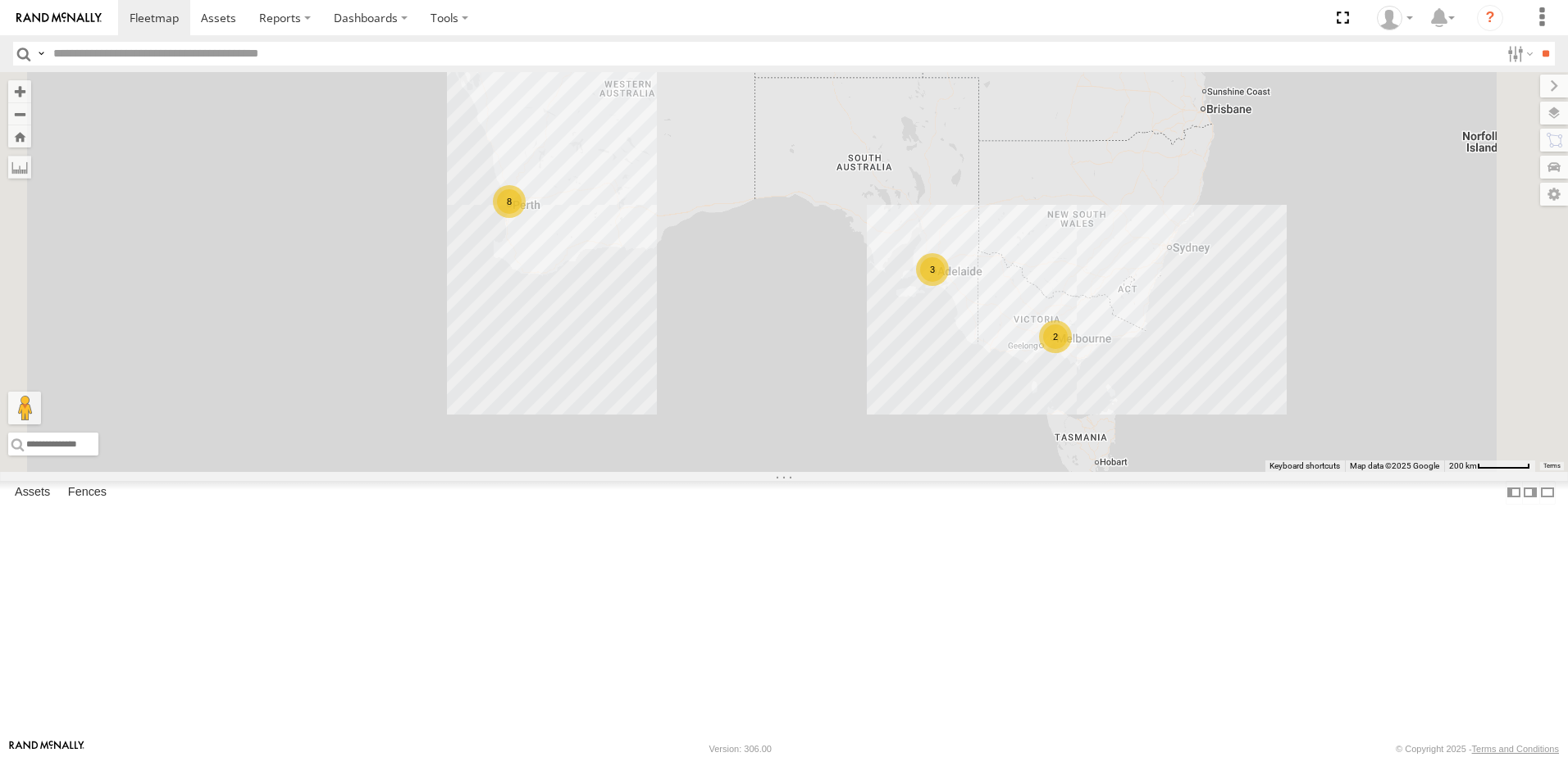
click at [0, 0] on div "[PERSON_NAME] Tech IOV698 All Assets" at bounding box center [0, 0] width 0 height 0
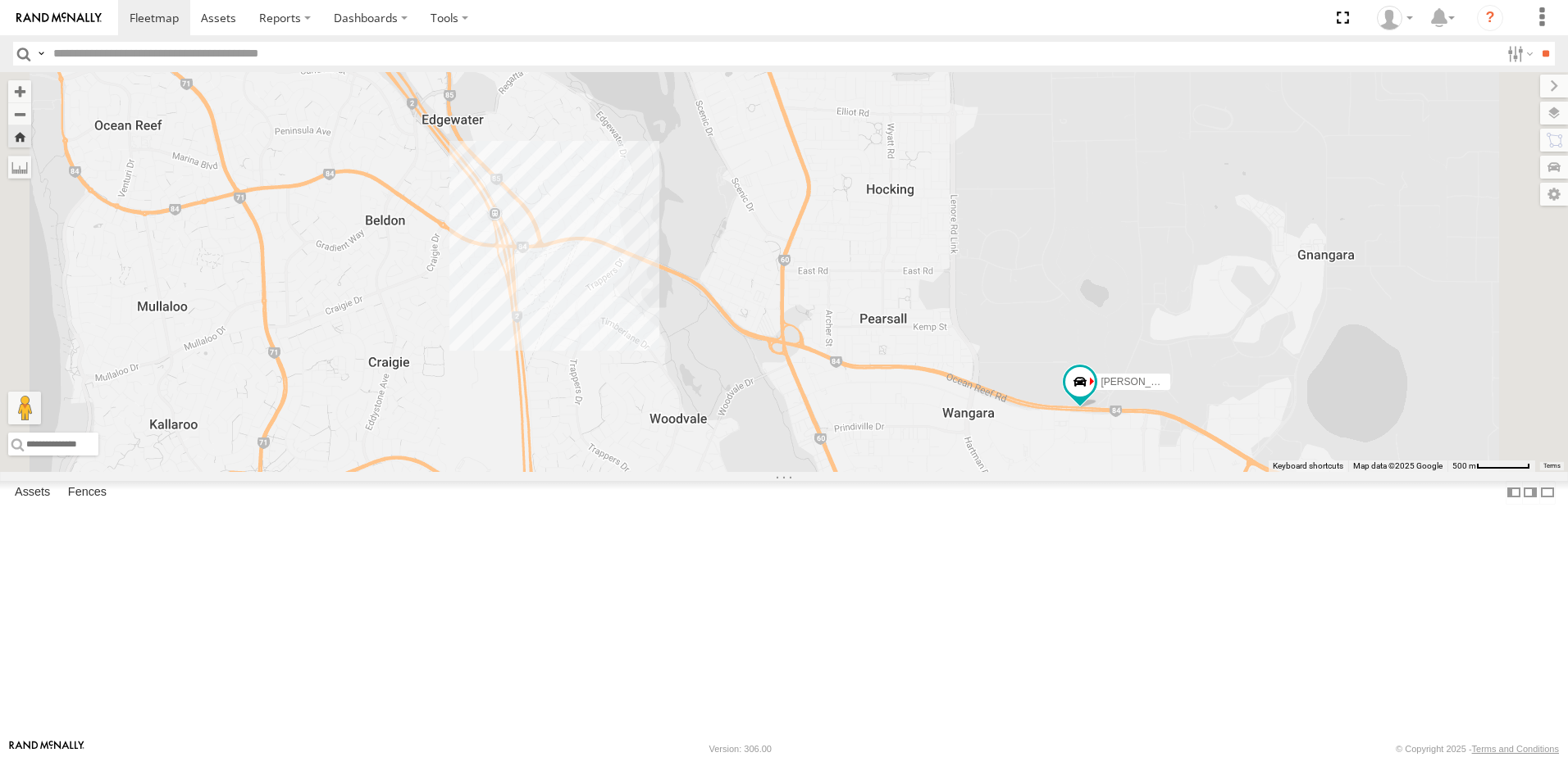
click at [0, 0] on div "[PERSON_NAME] (new)Tech 1IJX358" at bounding box center [0, 0] width 0 height 0
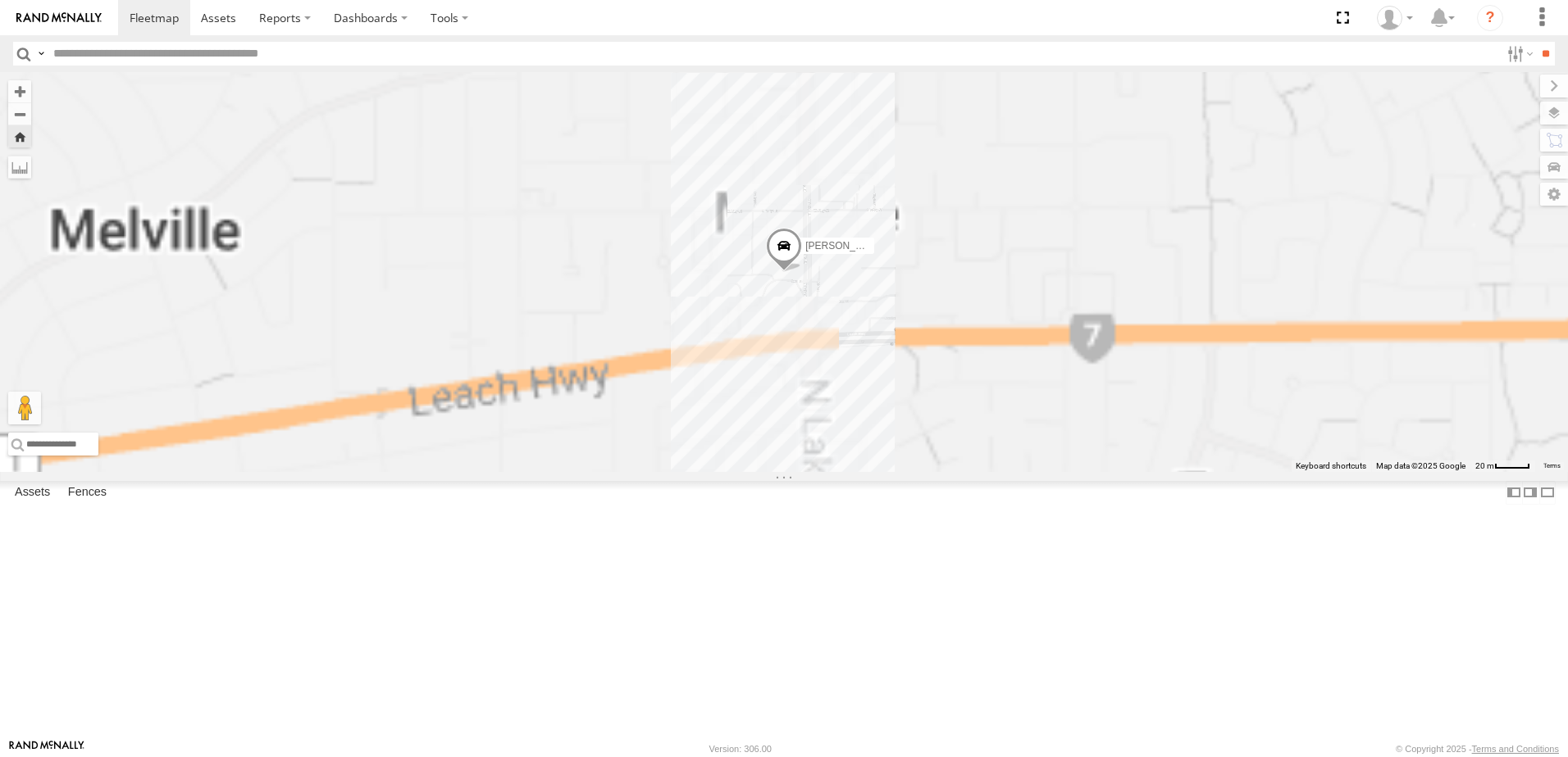
click at [802, 272] on span at bounding box center [783, 250] width 36 height 44
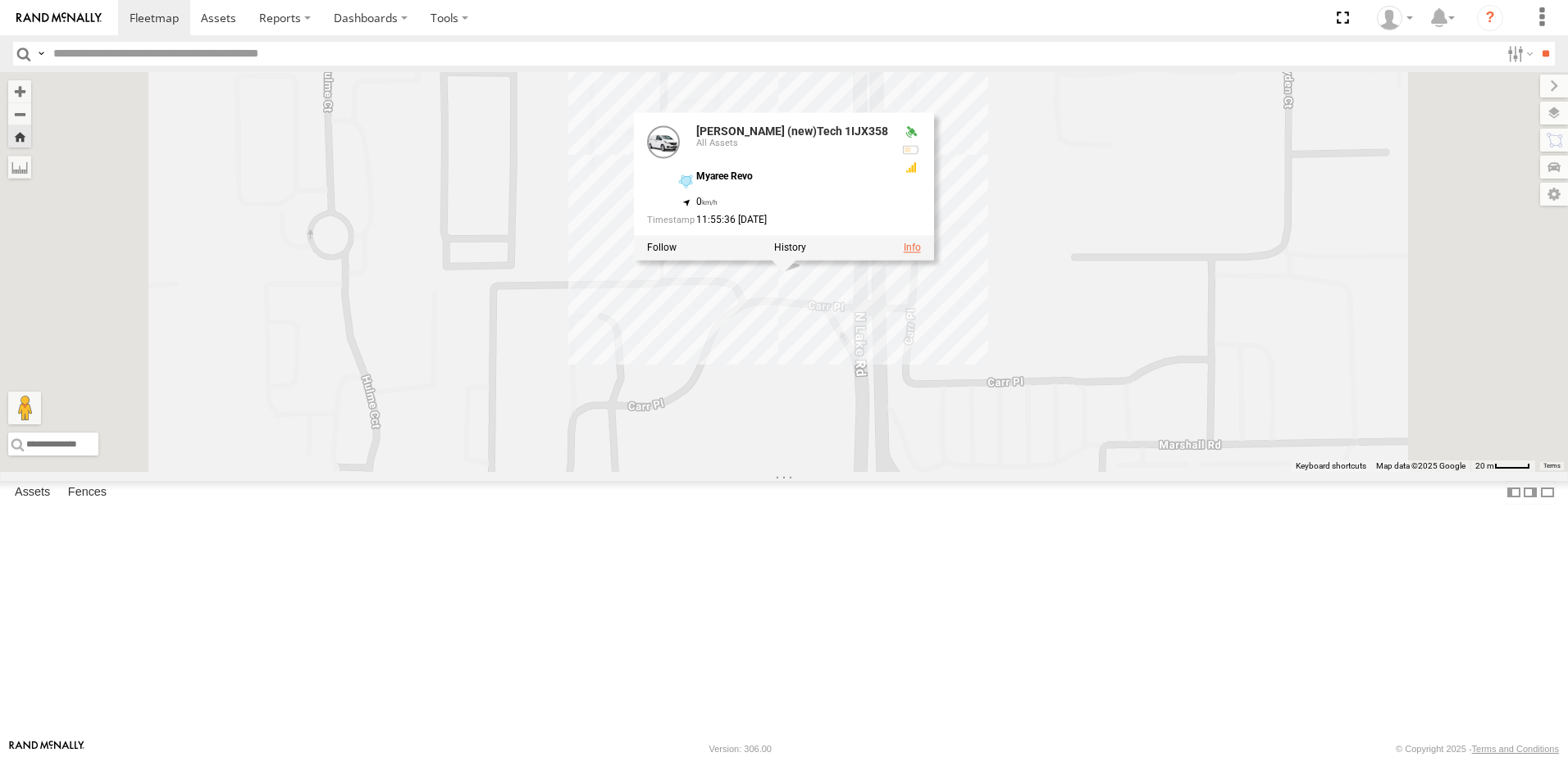
click at [920, 254] on link at bounding box center [912, 248] width 17 height 12
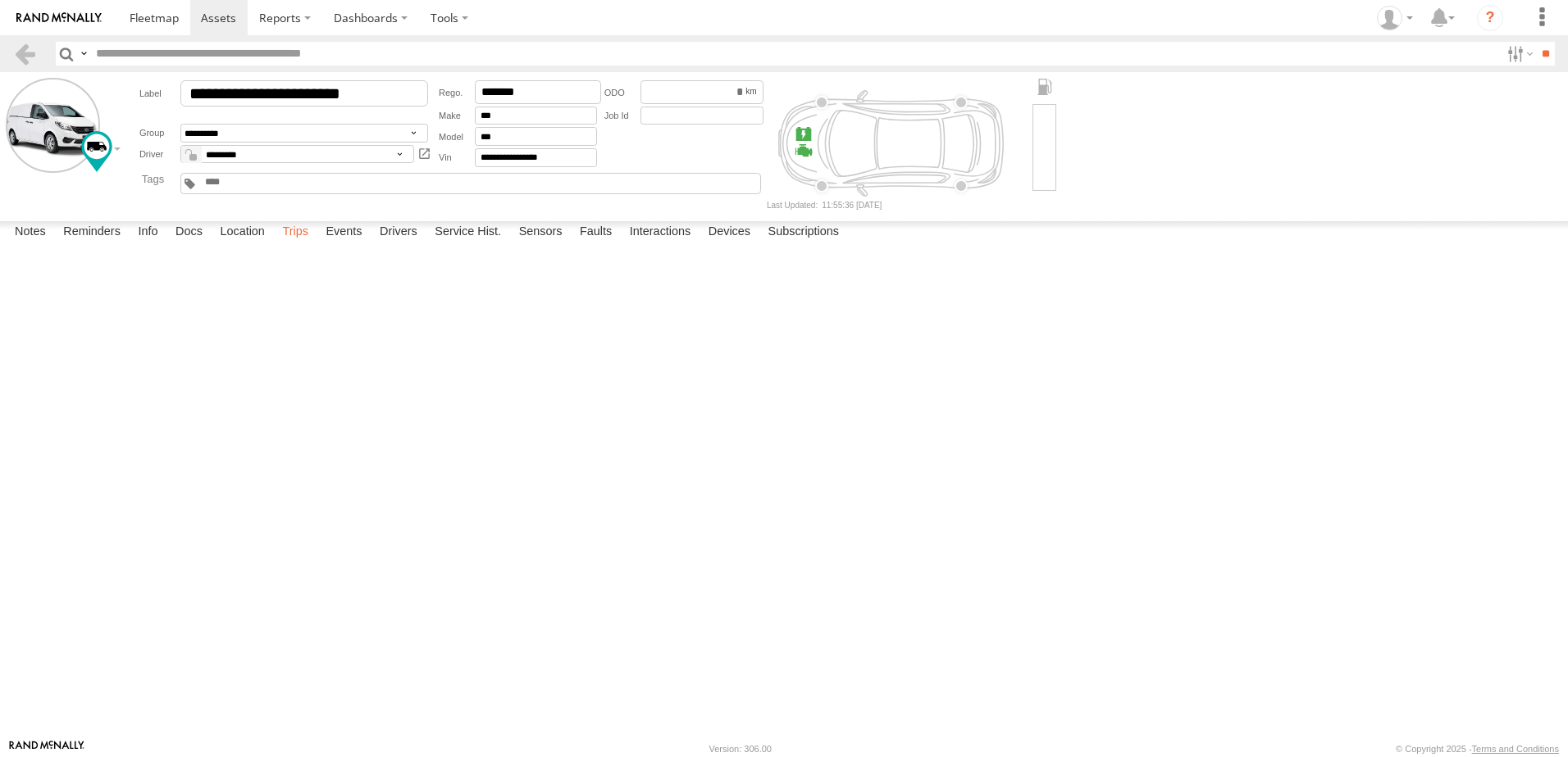
drag, startPoint x: 301, startPoint y: 719, endPoint x: 320, endPoint y: 715, distance: 19.4
click at [301, 244] on label "Trips" at bounding box center [295, 233] width 43 height 23
click at [171, 22] on span at bounding box center [154, 18] width 50 height 16
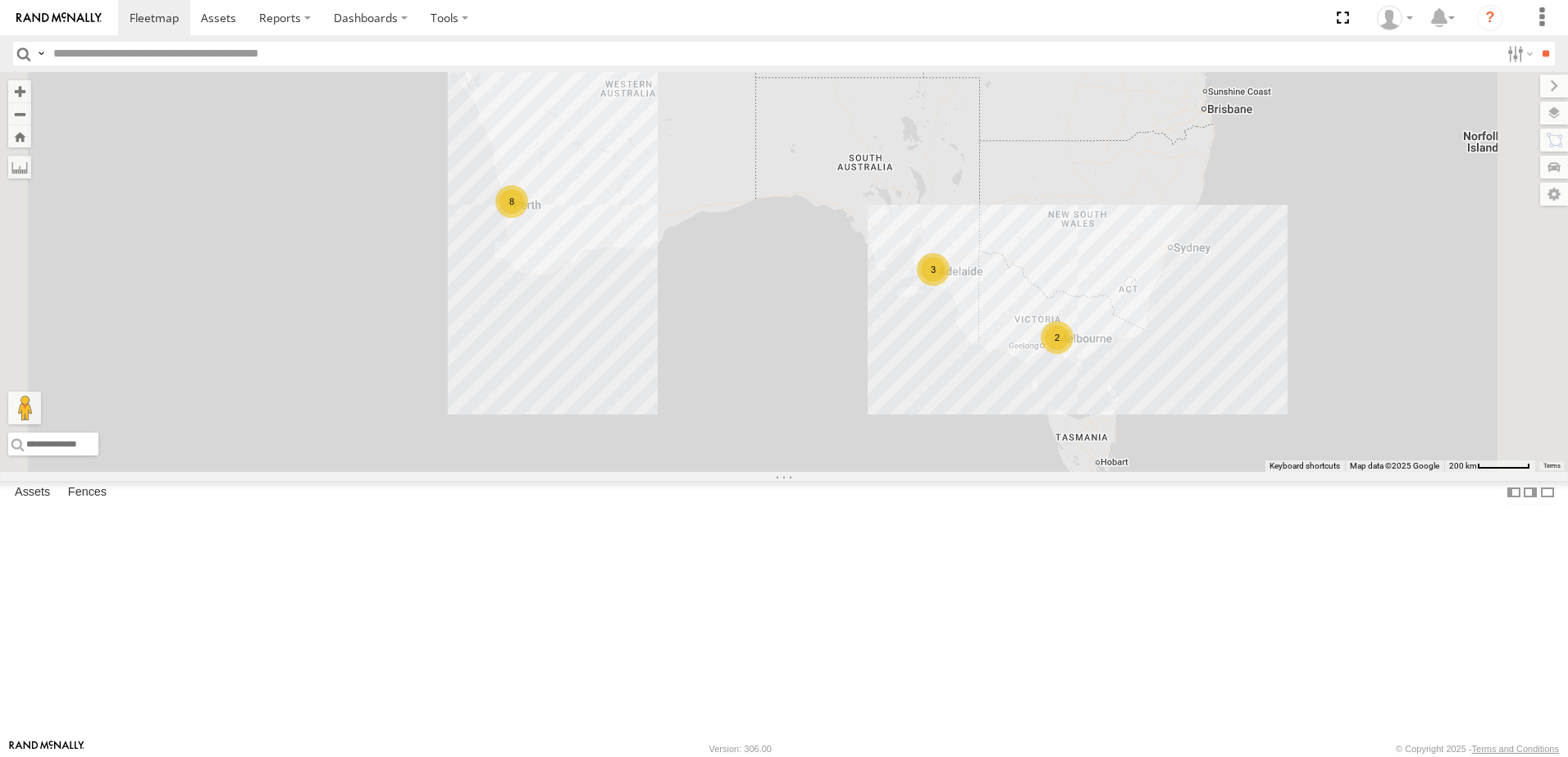
click at [0, 0] on div "All Assets" at bounding box center [0, 0] width 0 height 0
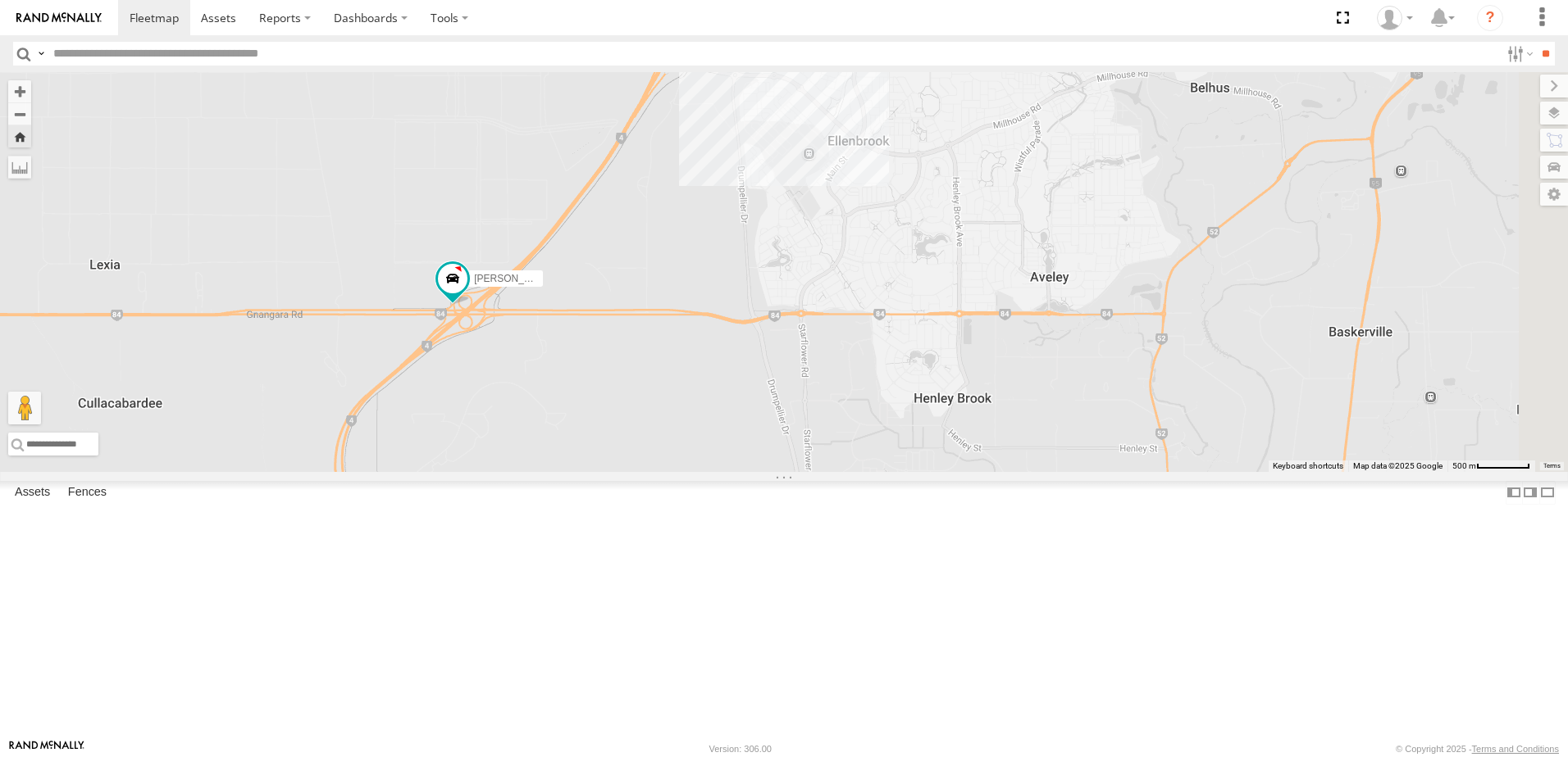
drag, startPoint x: 1252, startPoint y: 369, endPoint x: 788, endPoint y: 428, distance: 467.7
click at [788, 428] on div "[PERSON_NAME] Tech IOV698" at bounding box center [784, 272] width 1568 height 400
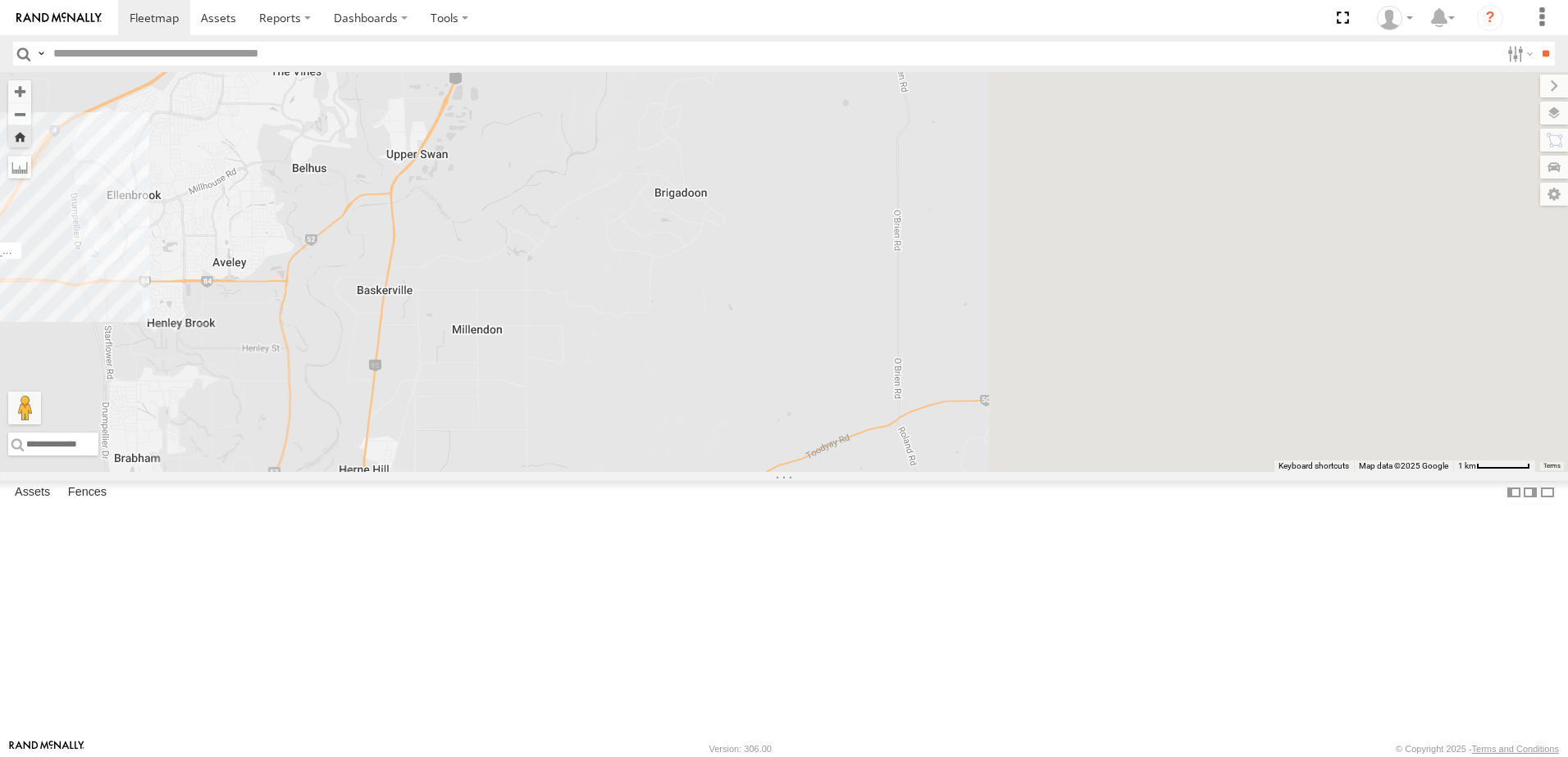
drag, startPoint x: 1274, startPoint y: 346, endPoint x: 436, endPoint y: 368, distance: 838.3
click at [436, 368] on div "[PERSON_NAME] Tech IOV698" at bounding box center [784, 272] width 1568 height 400
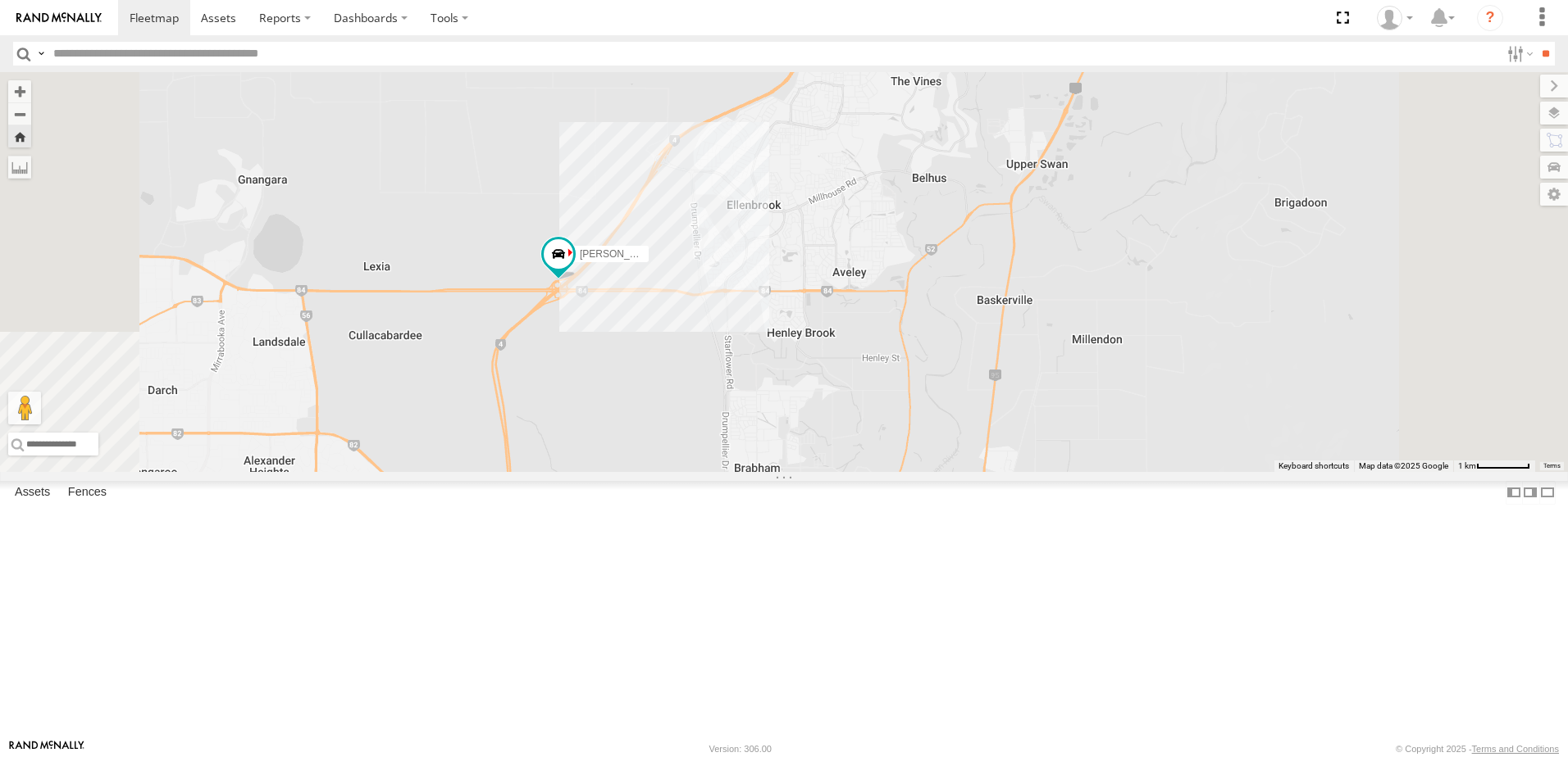
drag, startPoint x: 734, startPoint y: 294, endPoint x: 694, endPoint y: 396, distance: 109.6
click at [694, 396] on div "[PERSON_NAME] Tech IOV698" at bounding box center [784, 272] width 1568 height 400
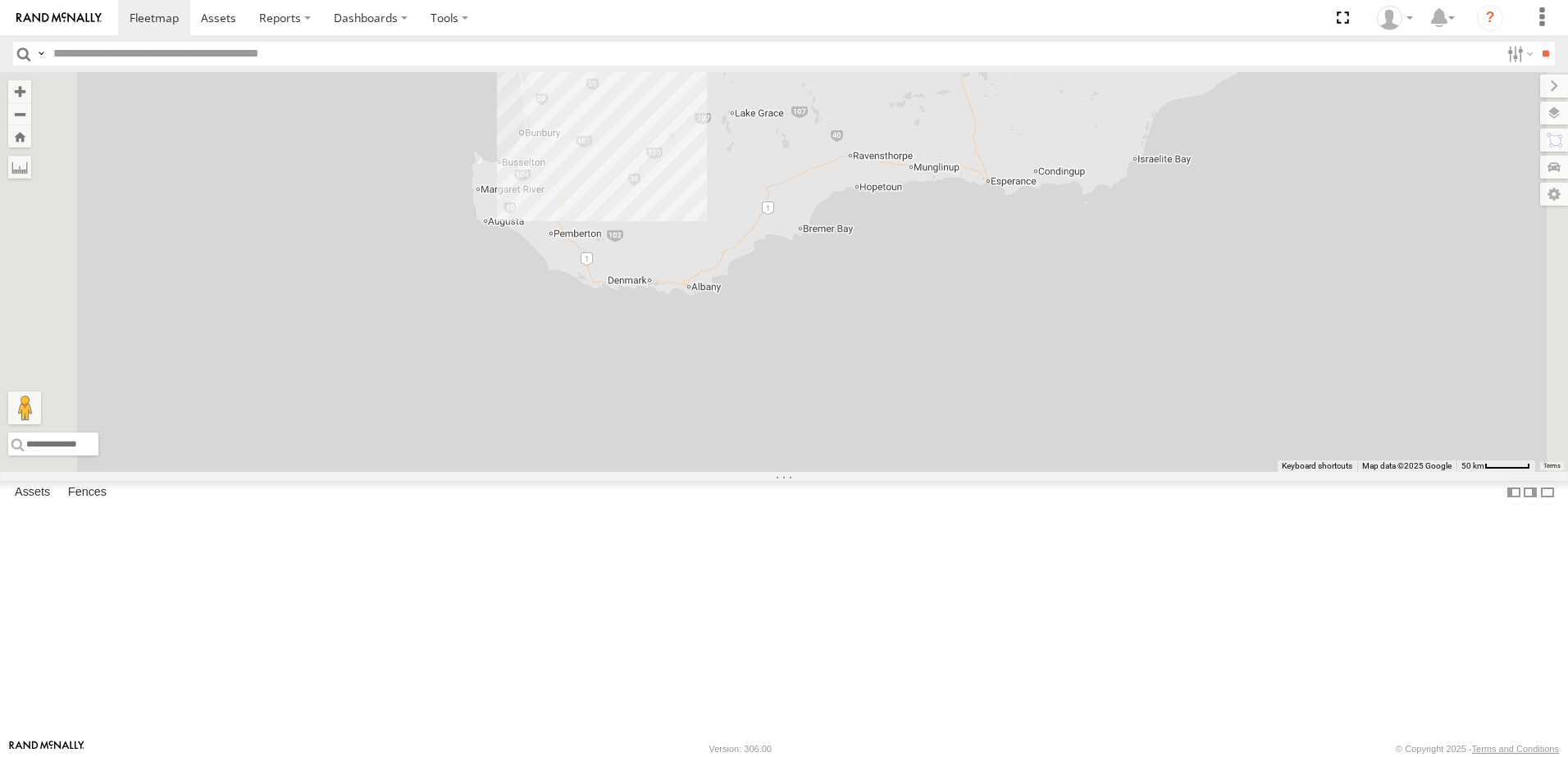
drag, startPoint x: 673, startPoint y: 310, endPoint x: 673, endPoint y: 486, distance: 176.0
click at [673, 472] on div "5 3" at bounding box center [784, 272] width 1568 height 400
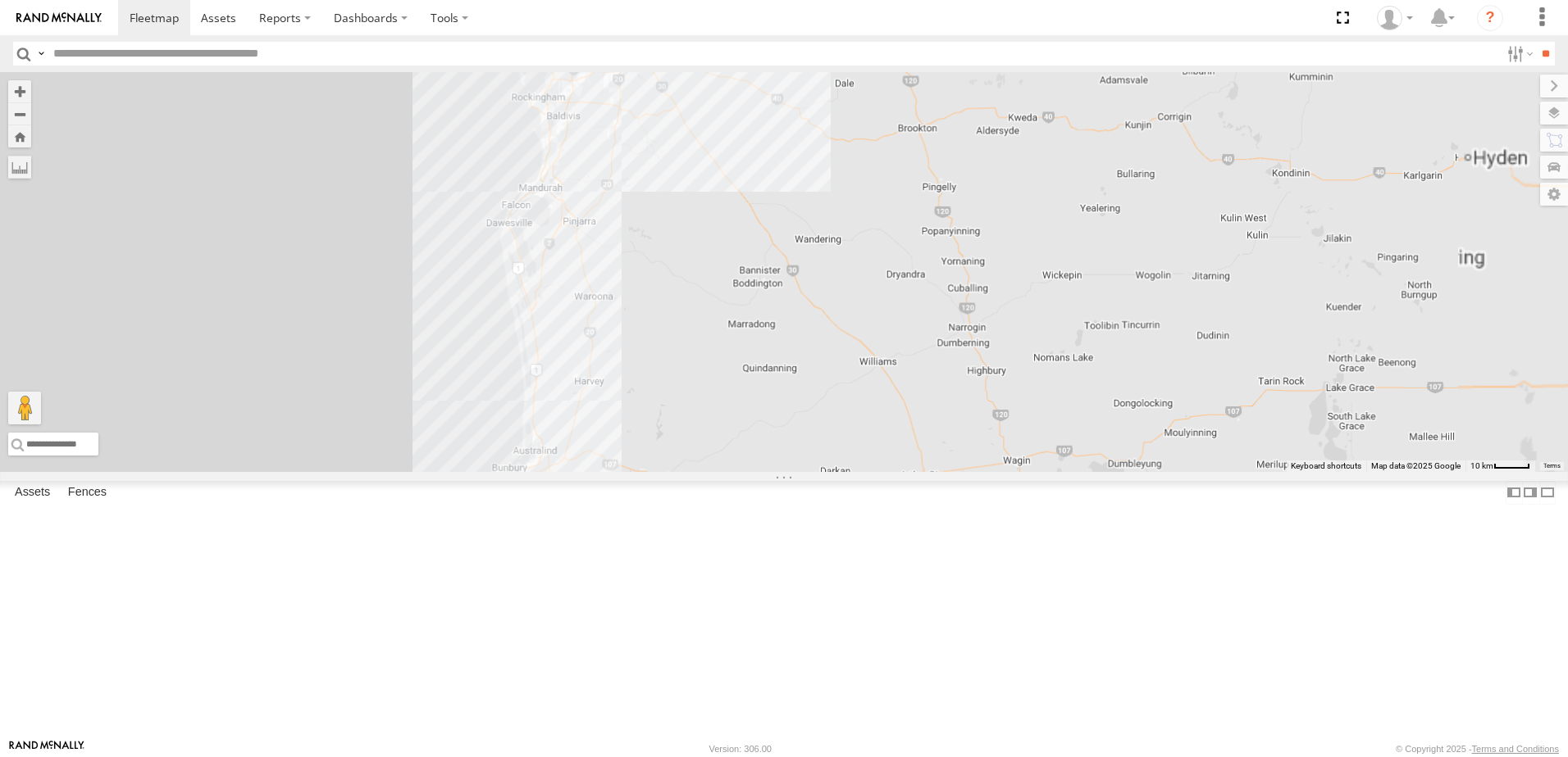
drag, startPoint x: 692, startPoint y: 483, endPoint x: 609, endPoint y: 693, distance: 225.8
click at [609, 472] on div at bounding box center [784, 272] width 1568 height 400
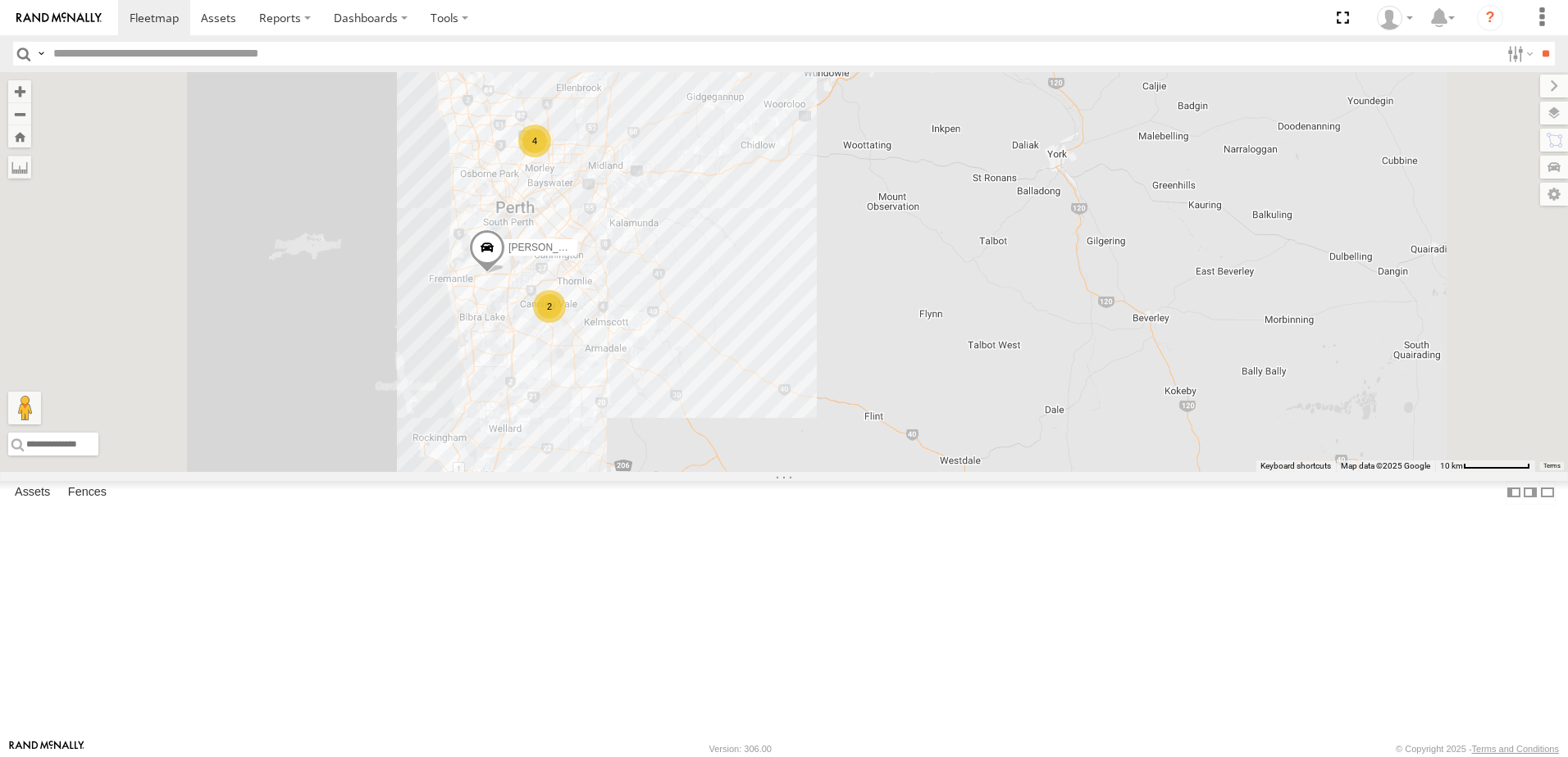
drag, startPoint x: 671, startPoint y: 293, endPoint x: 665, endPoint y: 551, distance: 258.1
click at [666, 472] on div "4 2 Abdul (new)Tech 1IJX358" at bounding box center [784, 272] width 1568 height 400
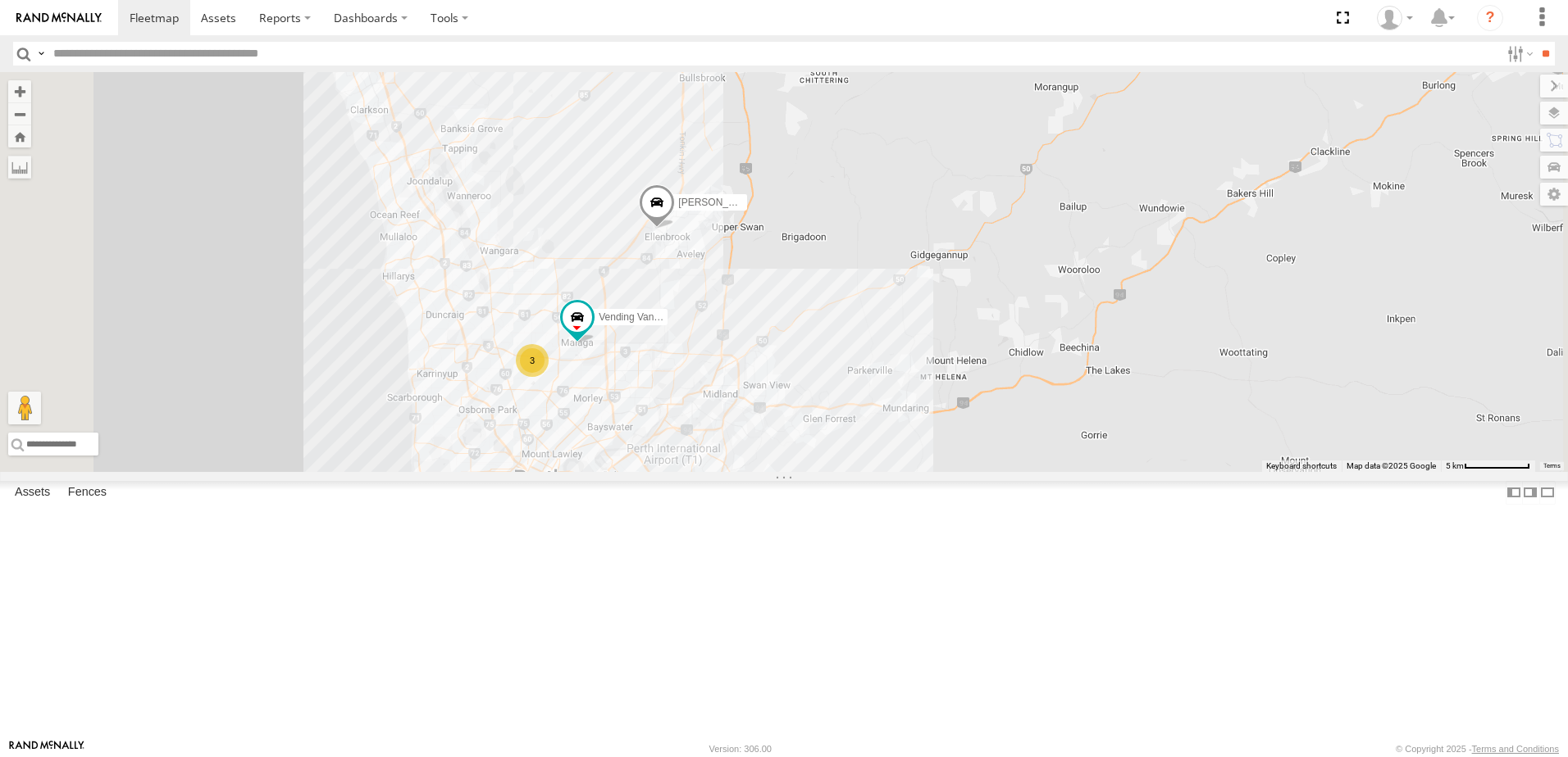
drag, startPoint x: 656, startPoint y: 631, endPoint x: 679, endPoint y: 574, distance: 61.5
click at [669, 472] on div "Abdul (new)Tech 1IJX358 Edmund Tech IOV698 Vending Van 1ILG 620 3" at bounding box center [784, 272] width 1568 height 400
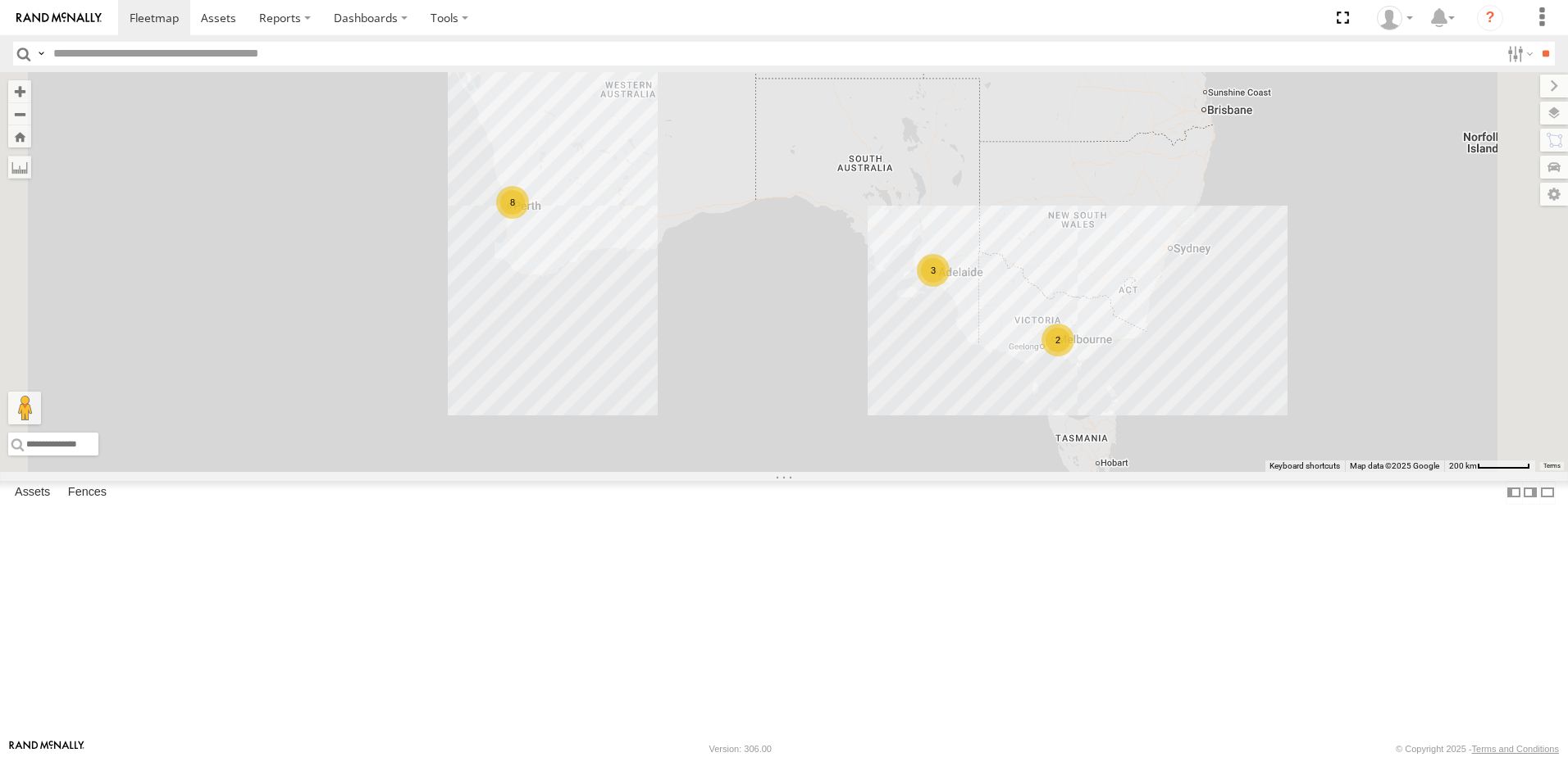
click at [0, 0] on div "All Assets" at bounding box center [0, 0] width 0 height 0
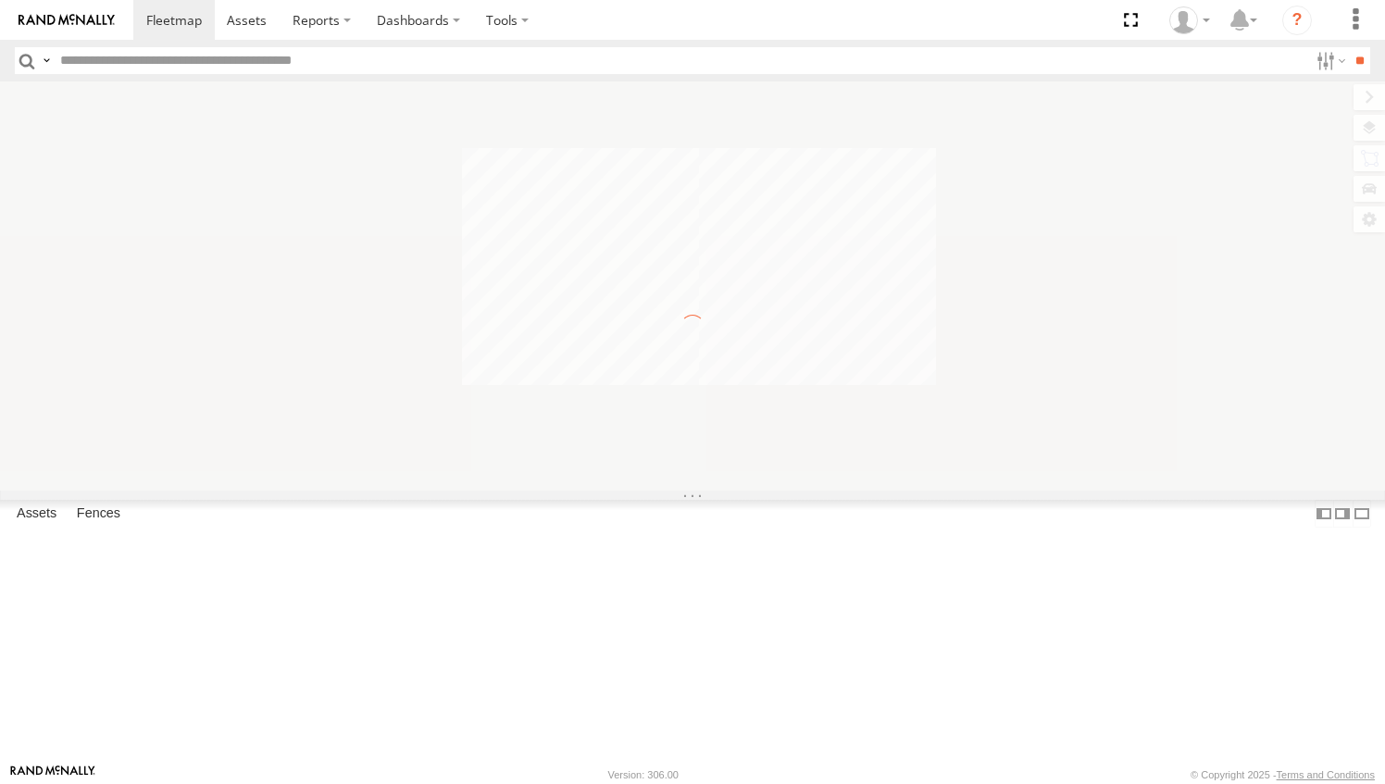
drag, startPoint x: 0, startPoint y: 0, endPoint x: 715, endPoint y: 20, distance: 714.8
click at [715, 20] on section at bounding box center [756, 20] width 1247 height 40
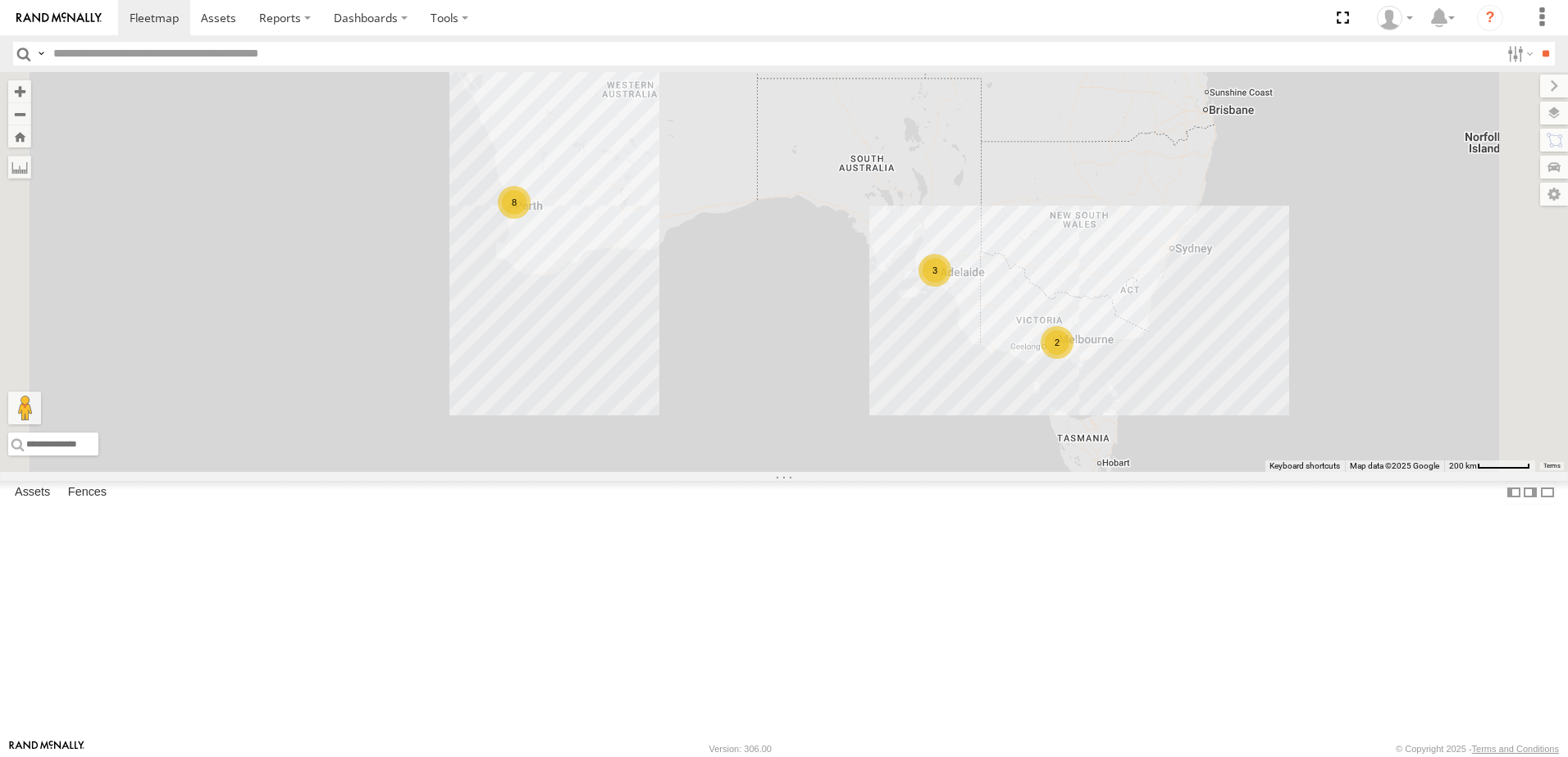
click at [0, 0] on div "[PERSON_NAME] Tech IOV698" at bounding box center [0, 0] width 0 height 0
